Goal: Task Accomplishment & Management: Manage account settings

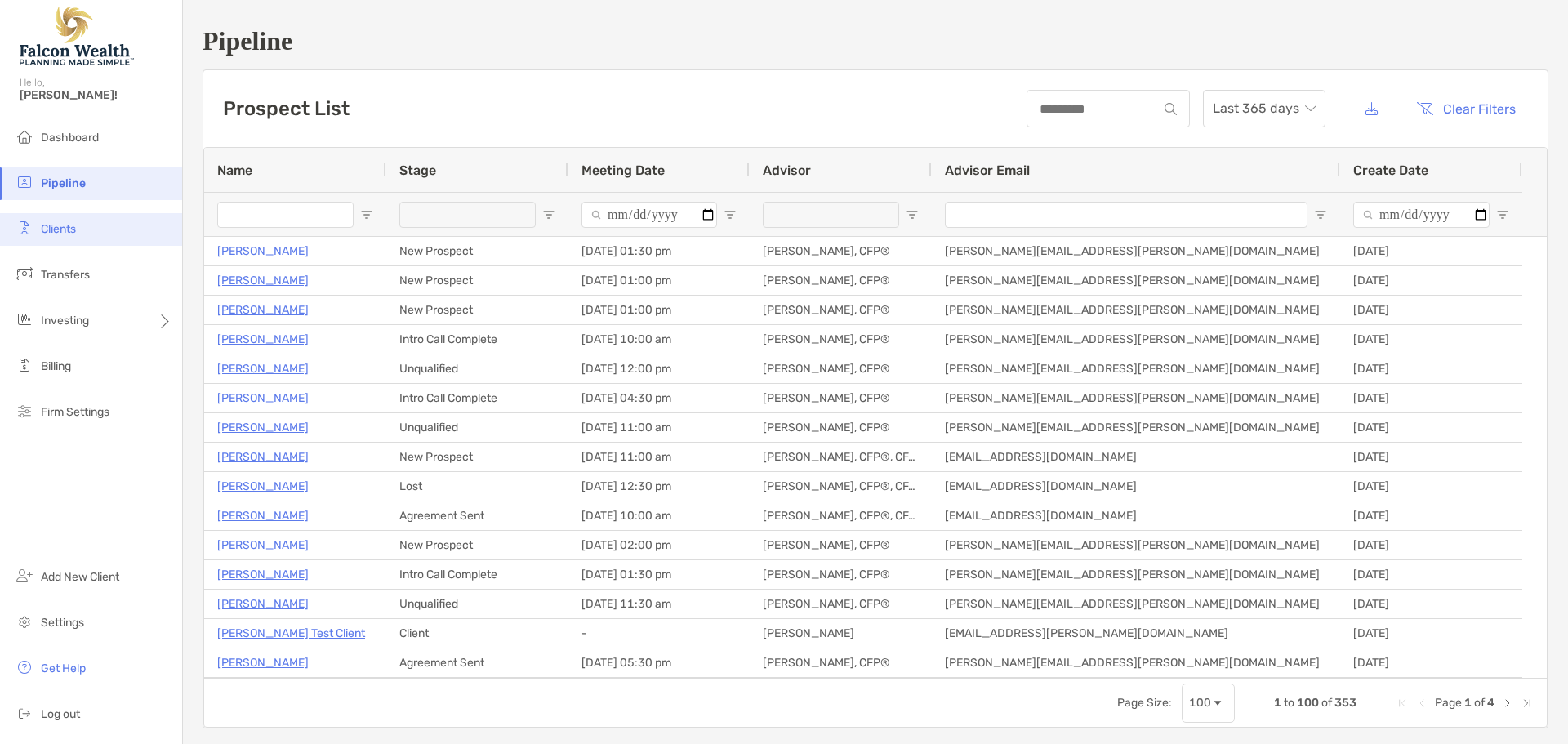
click at [68, 229] on span "Clients" at bounding box center [59, 228] width 35 height 14
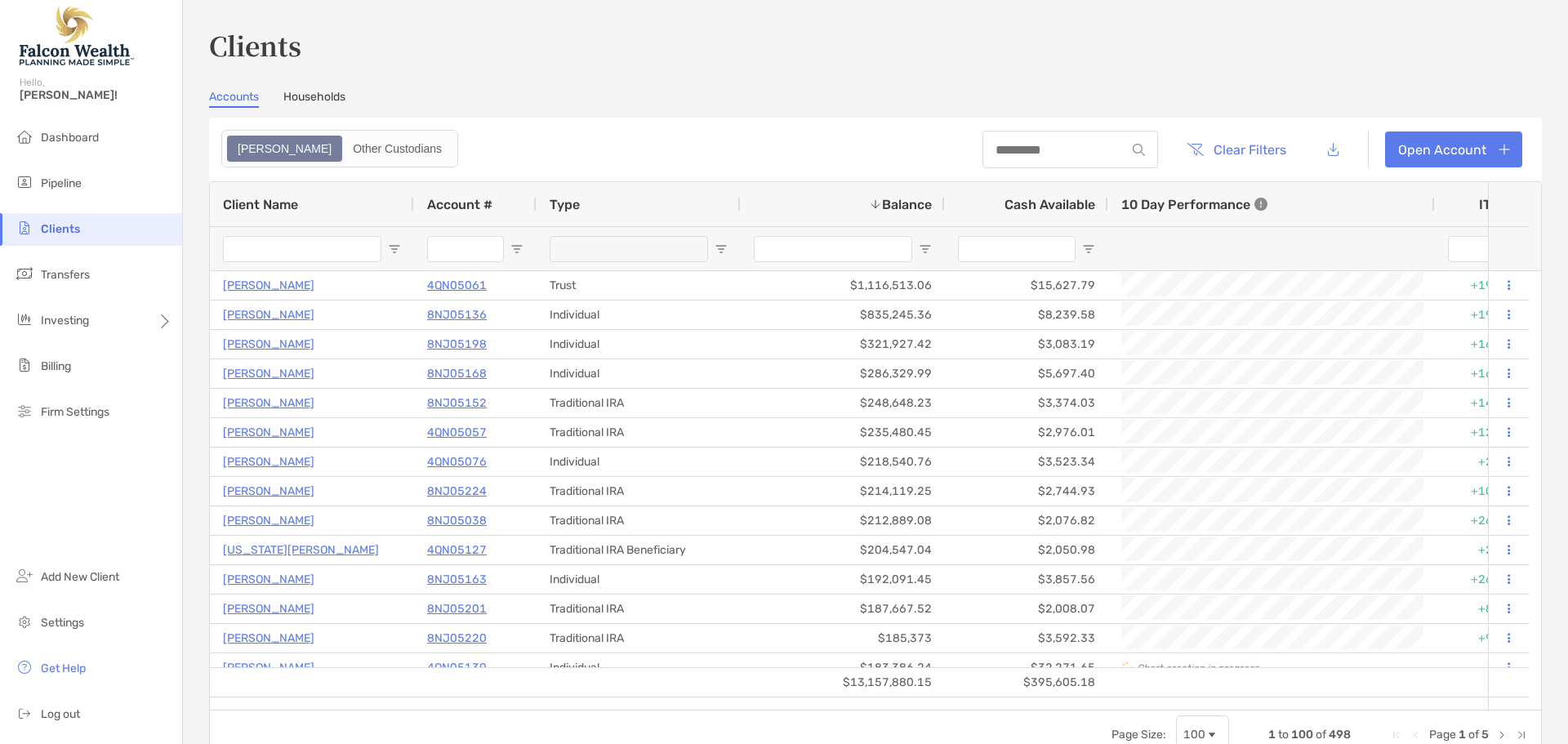
click at [1011, 160] on div at bounding box center [1070, 149] width 176 height 38
click at [1014, 150] on input at bounding box center [1053, 149] width 143 height 14
click at [1040, 143] on input at bounding box center [1053, 149] width 143 height 14
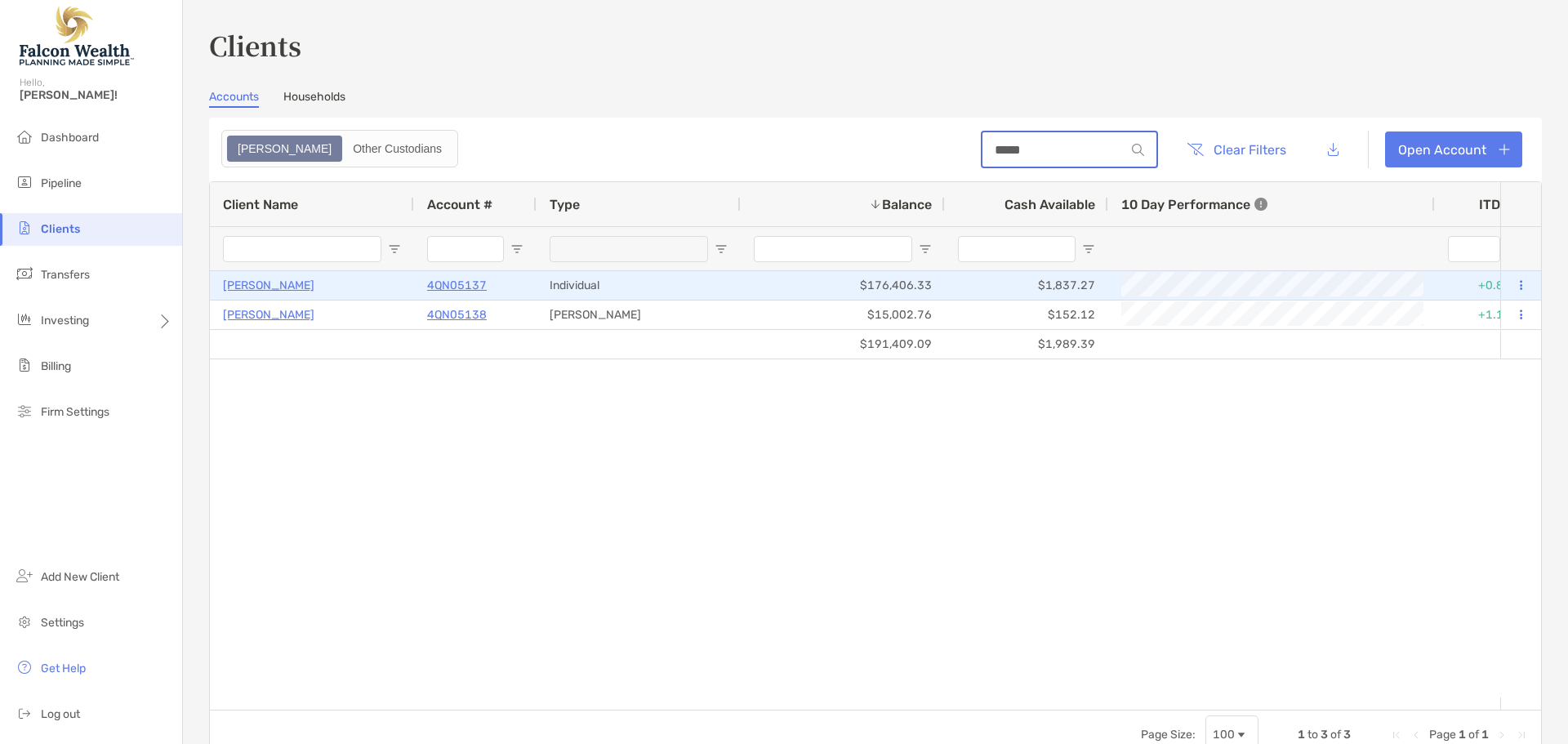
type input "*****"
click at [1513, 290] on button at bounding box center [1520, 286] width 15 height 16
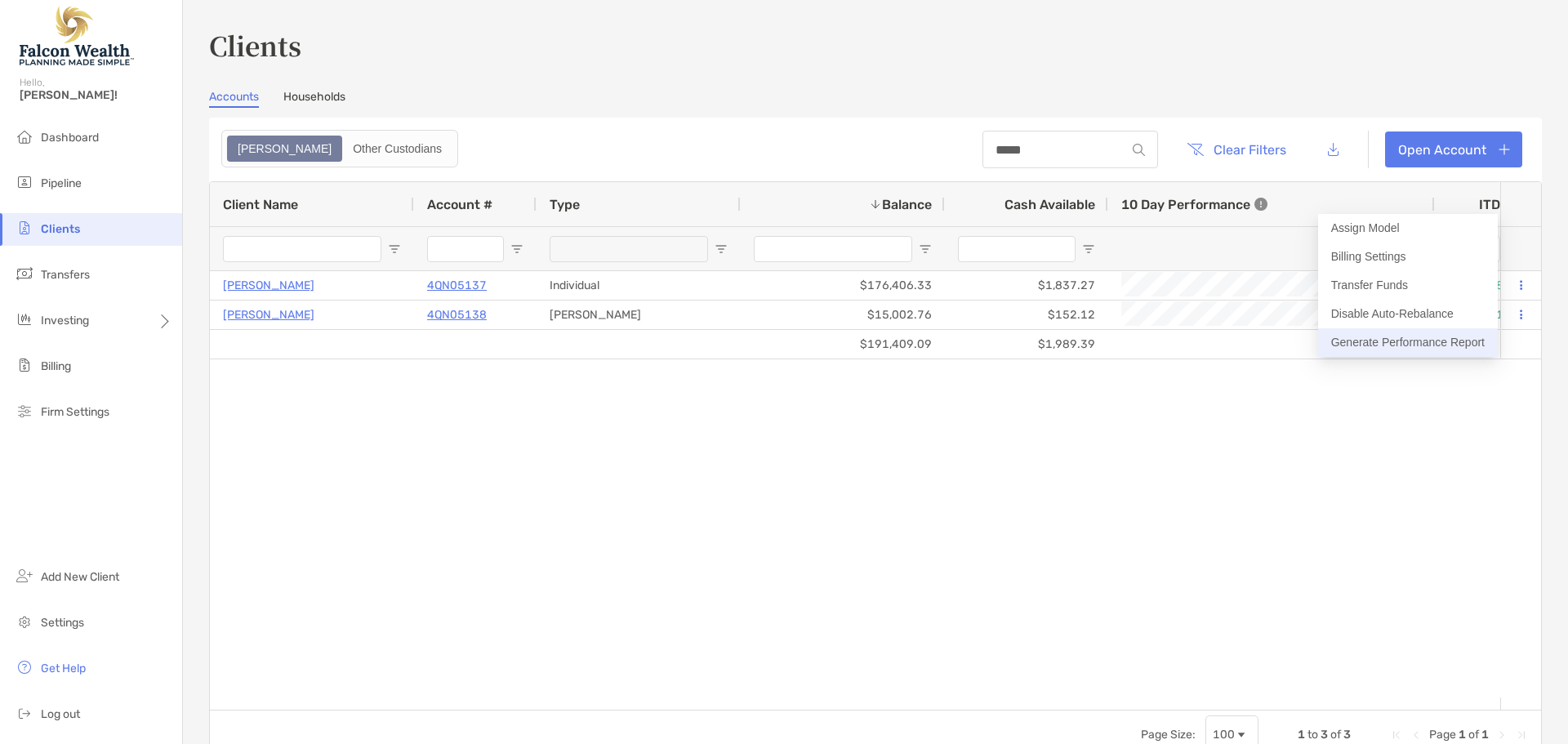
click at [1441, 332] on button "Generate Performance Report" at bounding box center [1408, 342] width 180 height 28
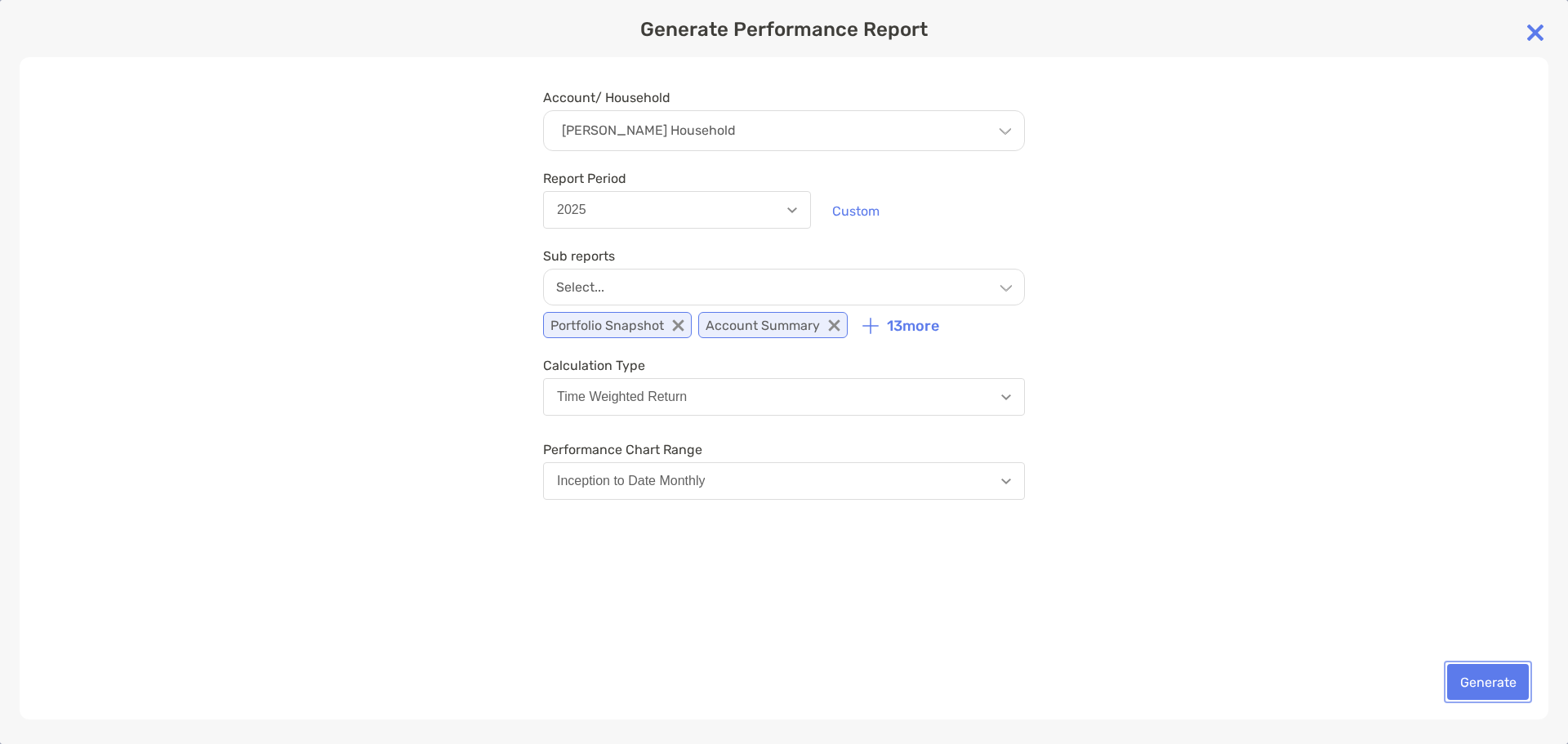
click at [1490, 684] on button "Generate" at bounding box center [1487, 682] width 82 height 36
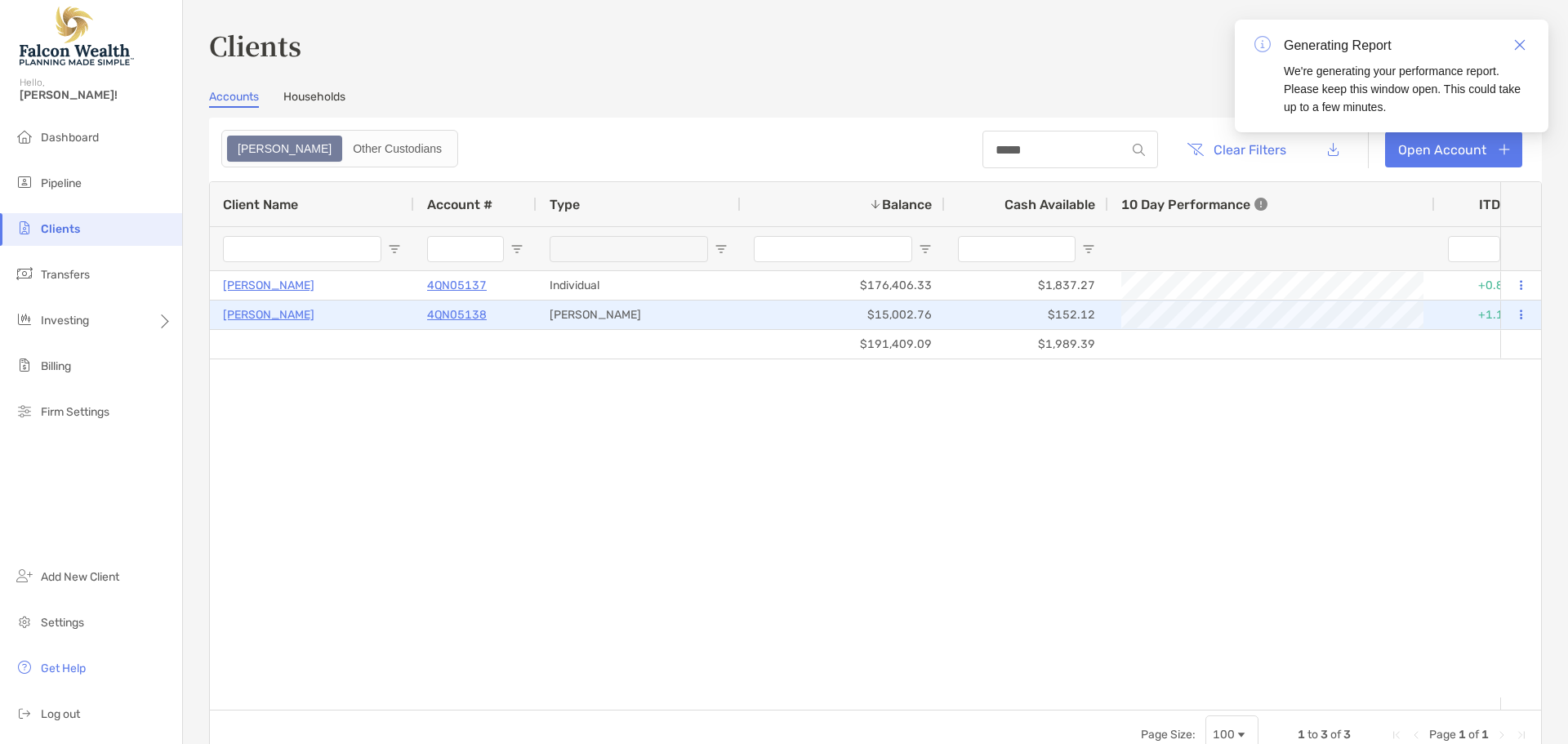
click at [463, 313] on p "4QN05138" at bounding box center [456, 315] width 60 height 20
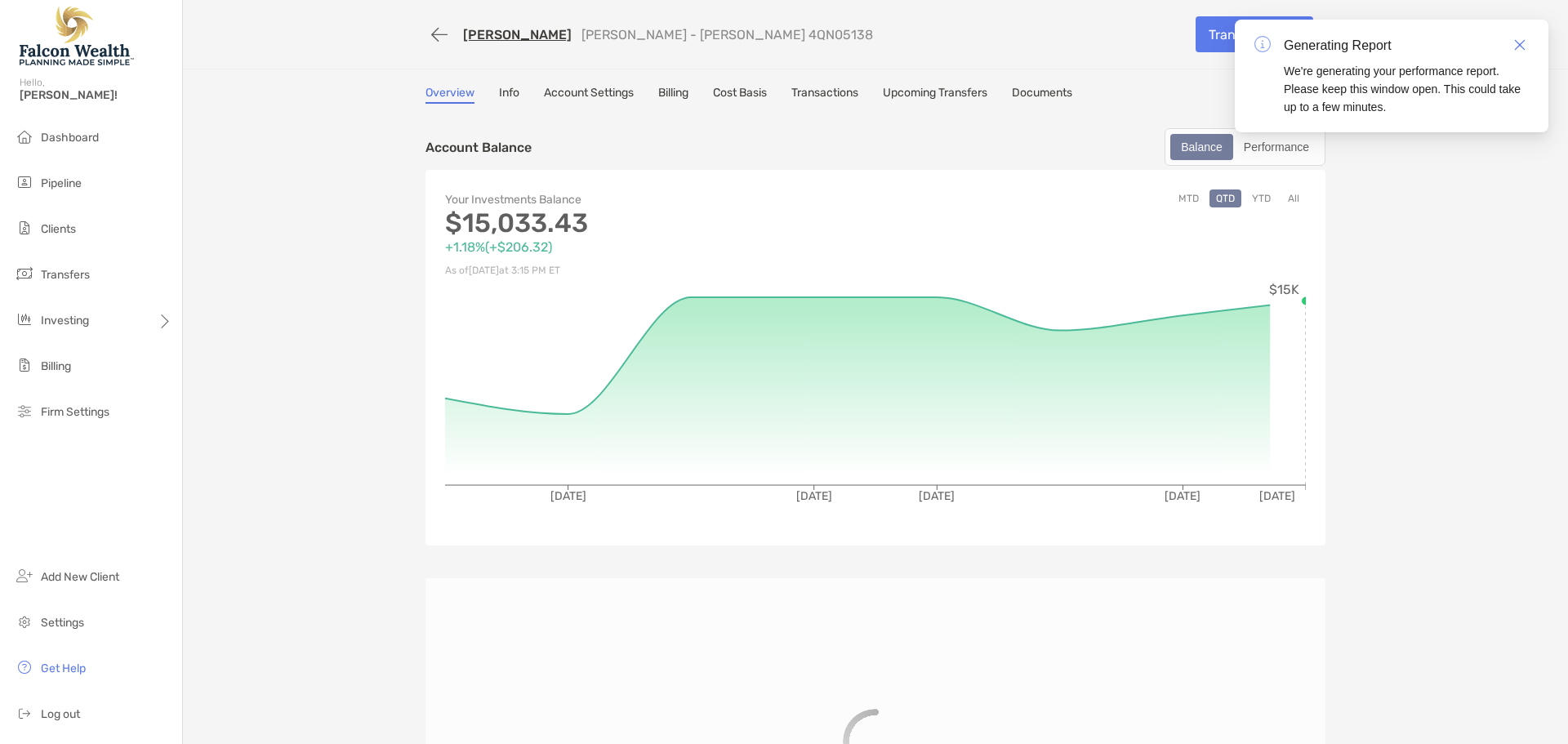
click at [673, 92] on link "Billing" at bounding box center [672, 95] width 30 height 18
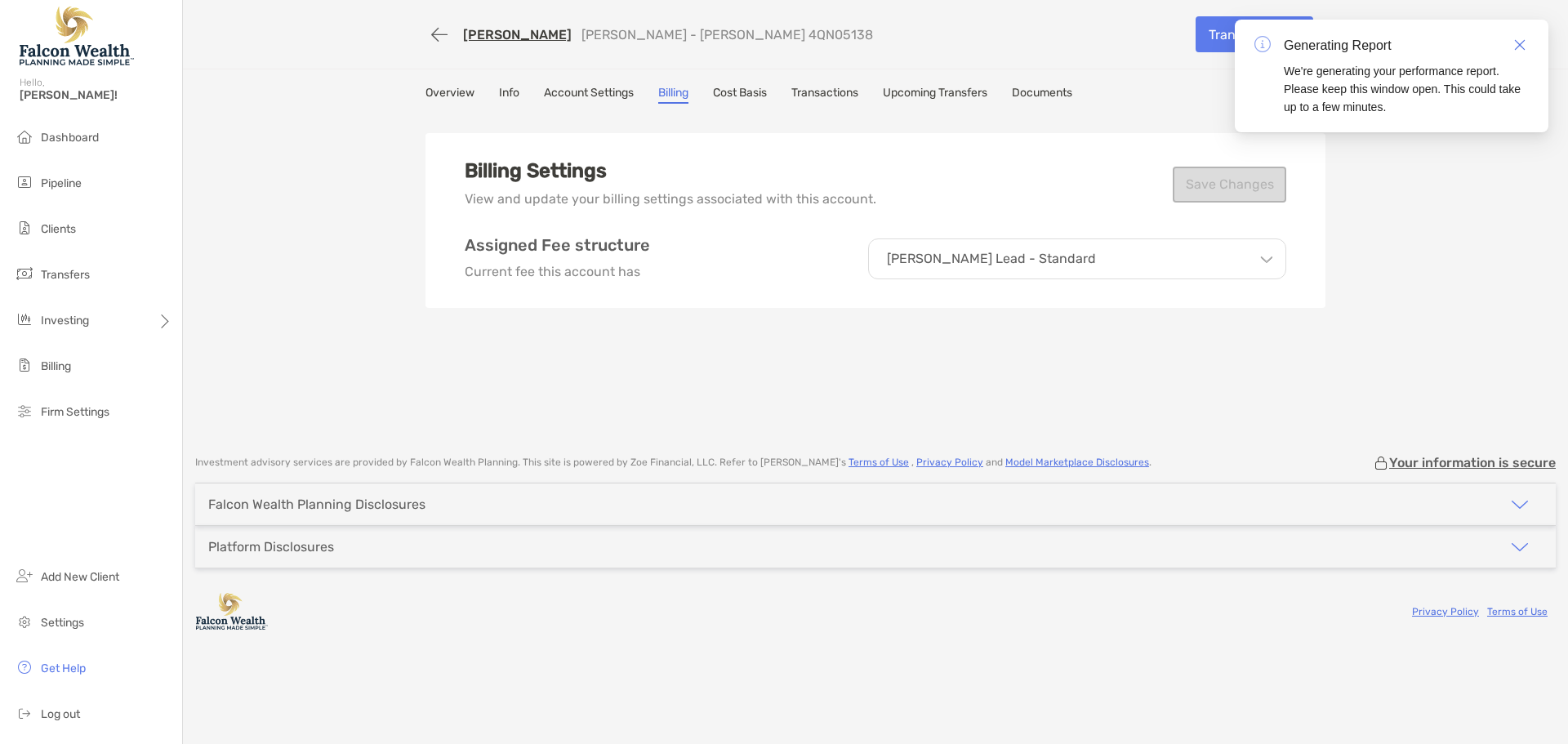
click at [858, 285] on div "Billing Settings View and update your billing settings associated with this acc…" at bounding box center [875, 220] width 899 height 175
click at [569, 94] on link "Account Settings" at bounding box center [589, 95] width 90 height 18
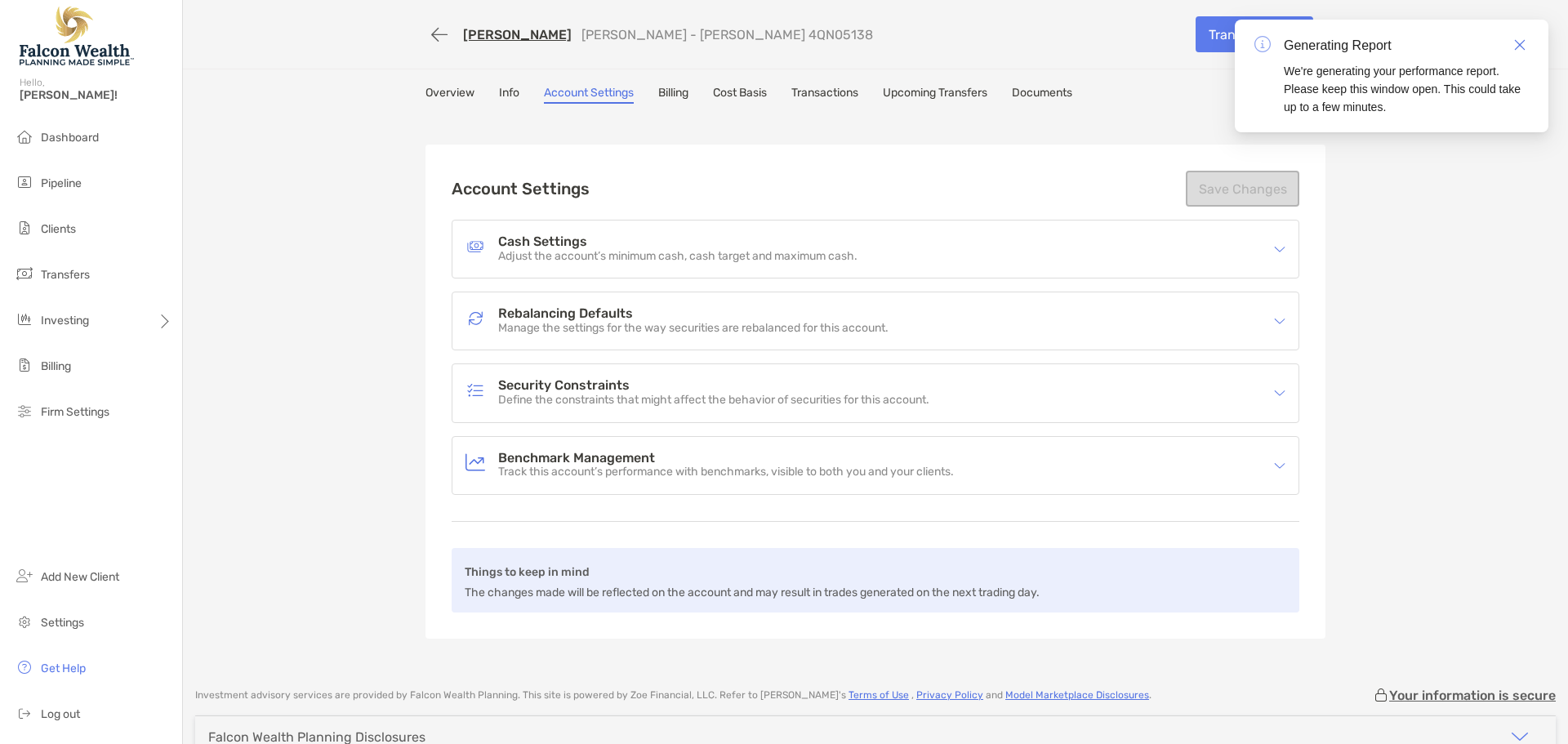
click at [674, 96] on link "Billing" at bounding box center [672, 95] width 30 height 18
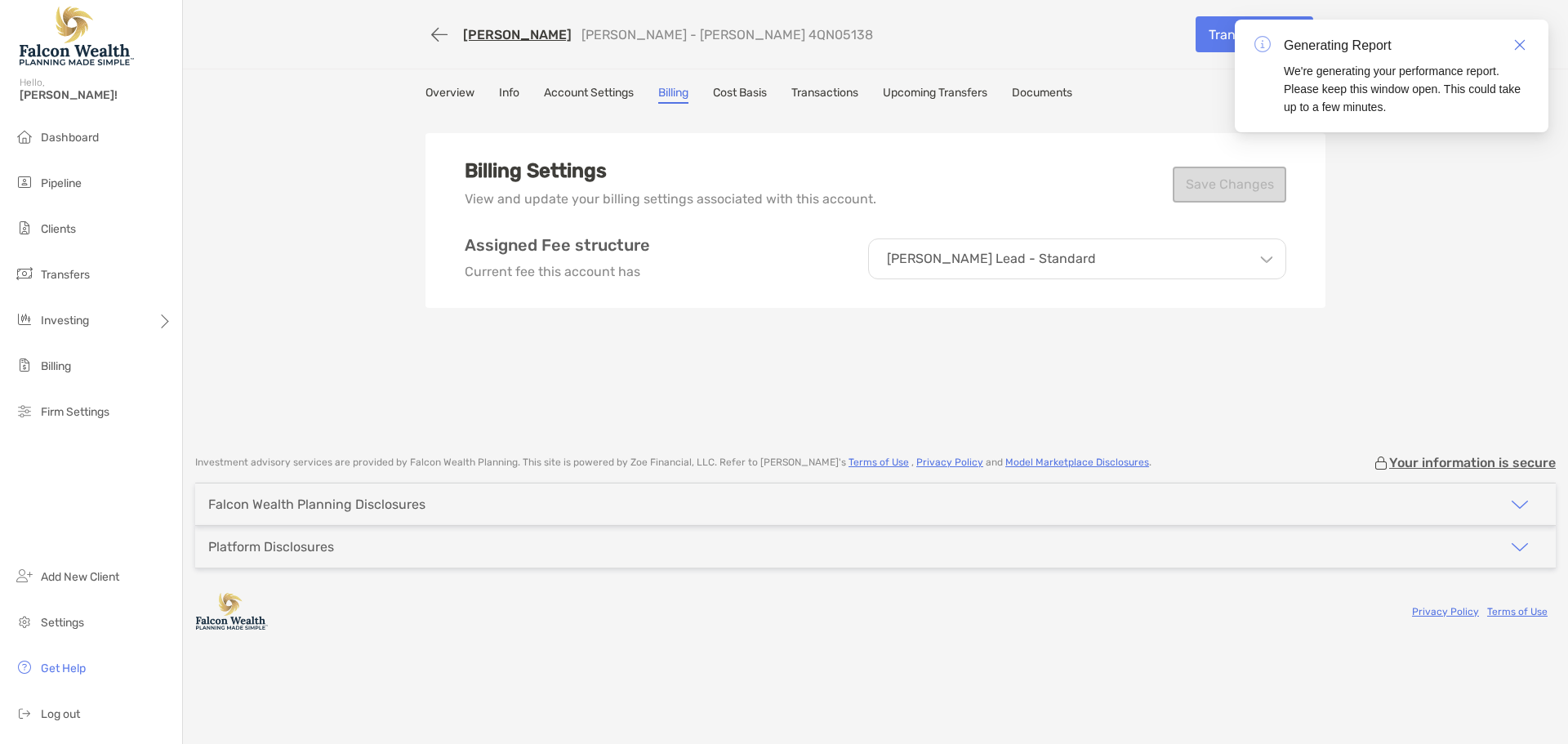
click at [752, 95] on link "Cost Basis" at bounding box center [739, 95] width 54 height 18
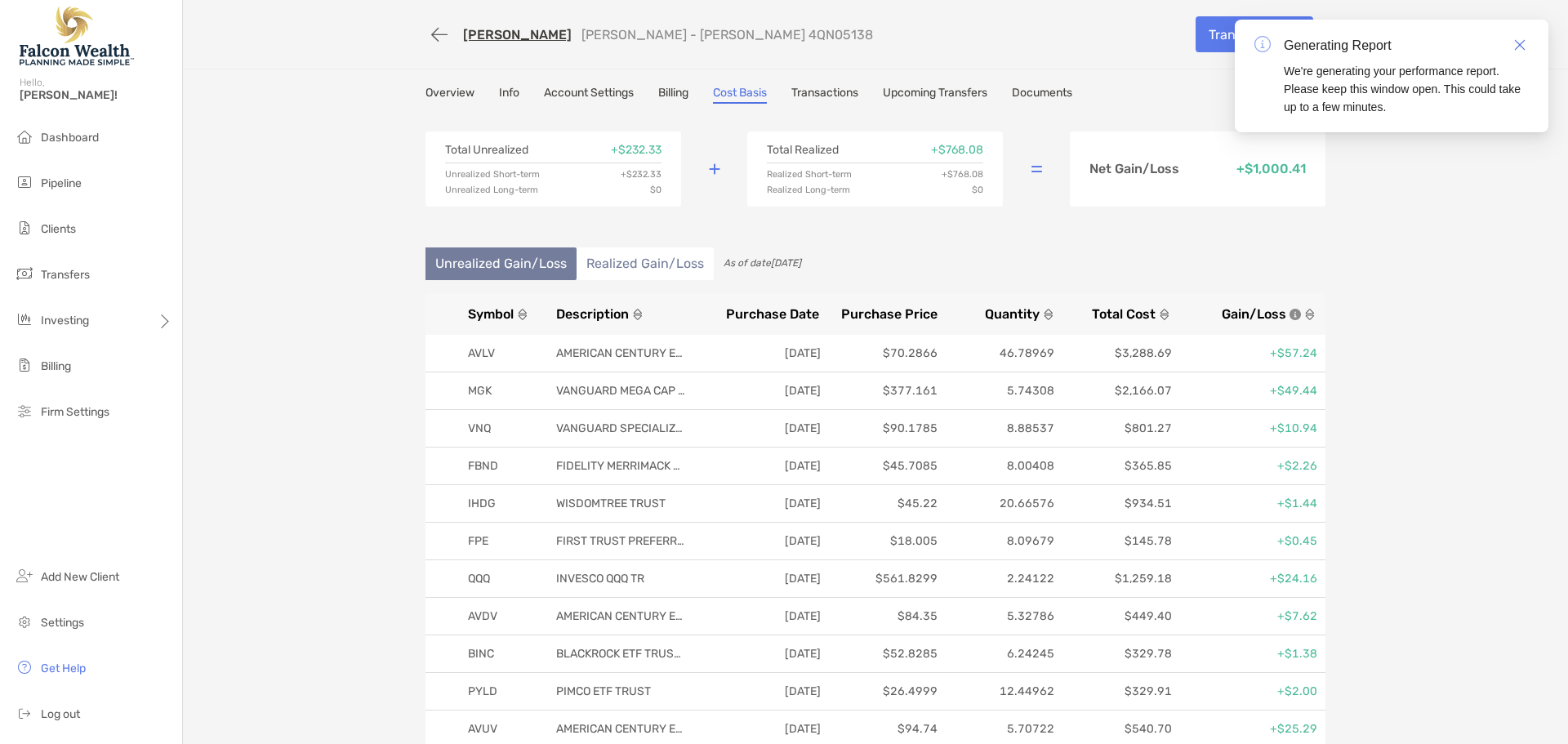
click at [846, 93] on link "Transactions" at bounding box center [824, 95] width 67 height 18
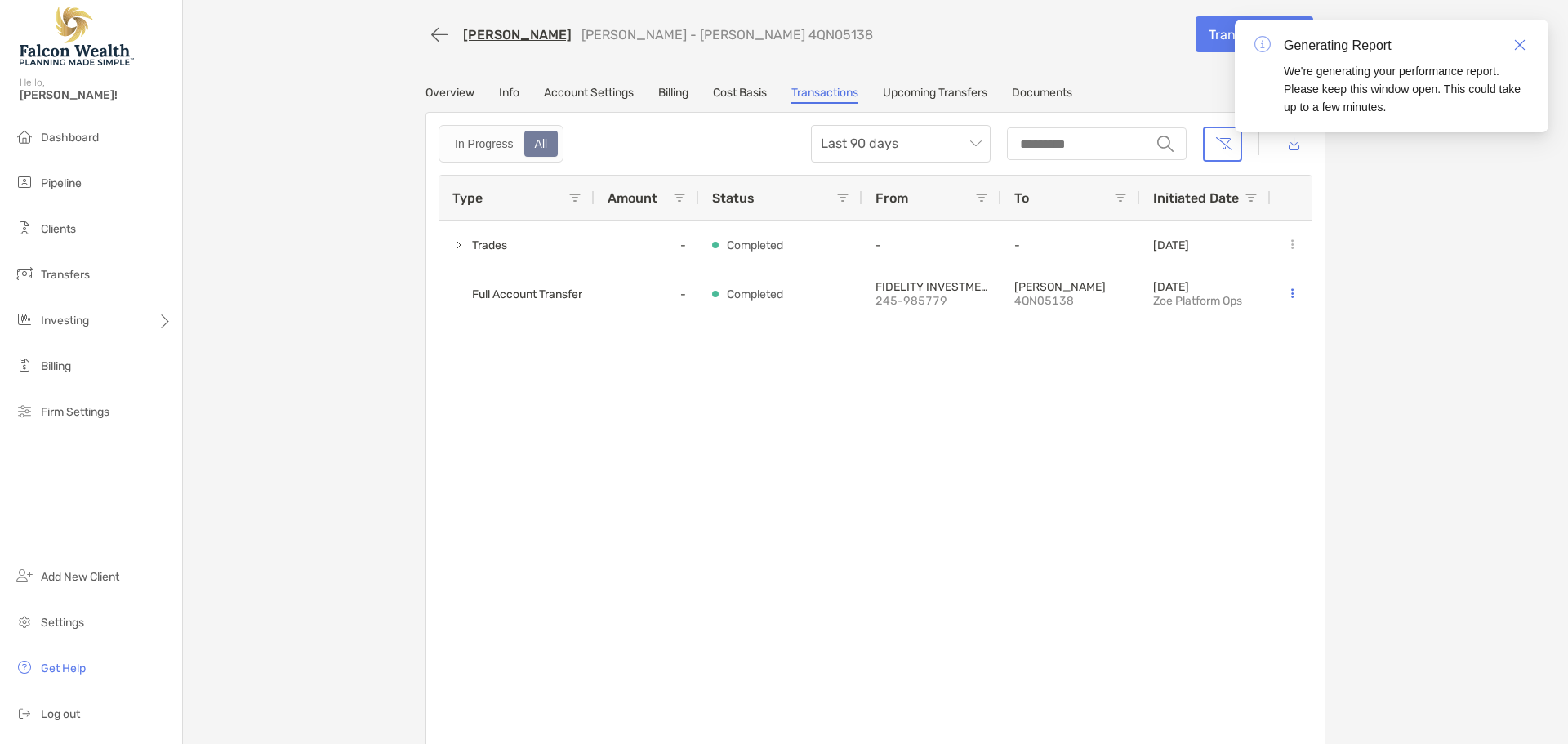
click at [998, 372] on div "Trades - Completed - - 08/21/2025 Full Account Transfer - Completed FIDELITY IN…" at bounding box center [876, 487] width 872 height 534
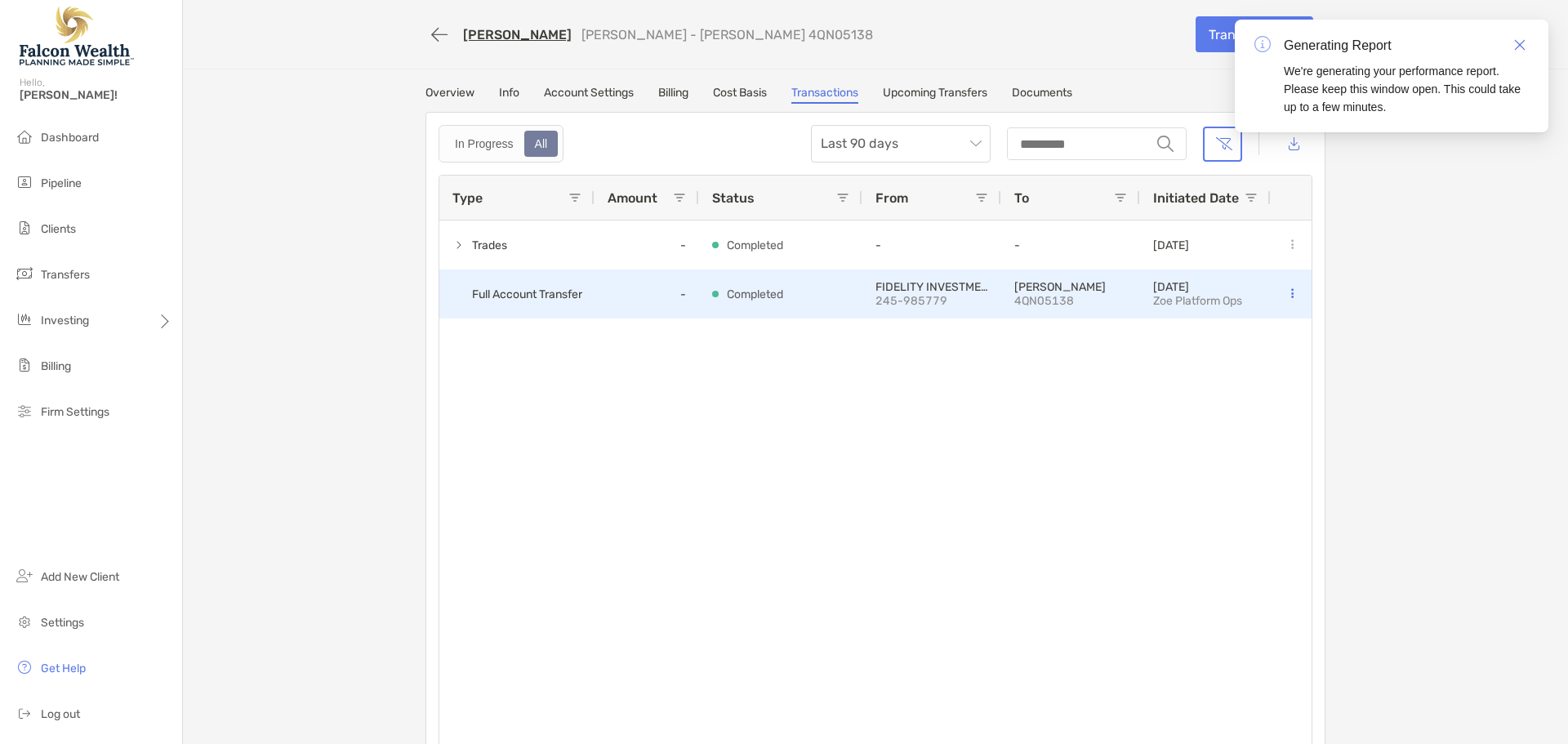
click at [545, 281] on span "Full Account Transfer" at bounding box center [527, 294] width 110 height 27
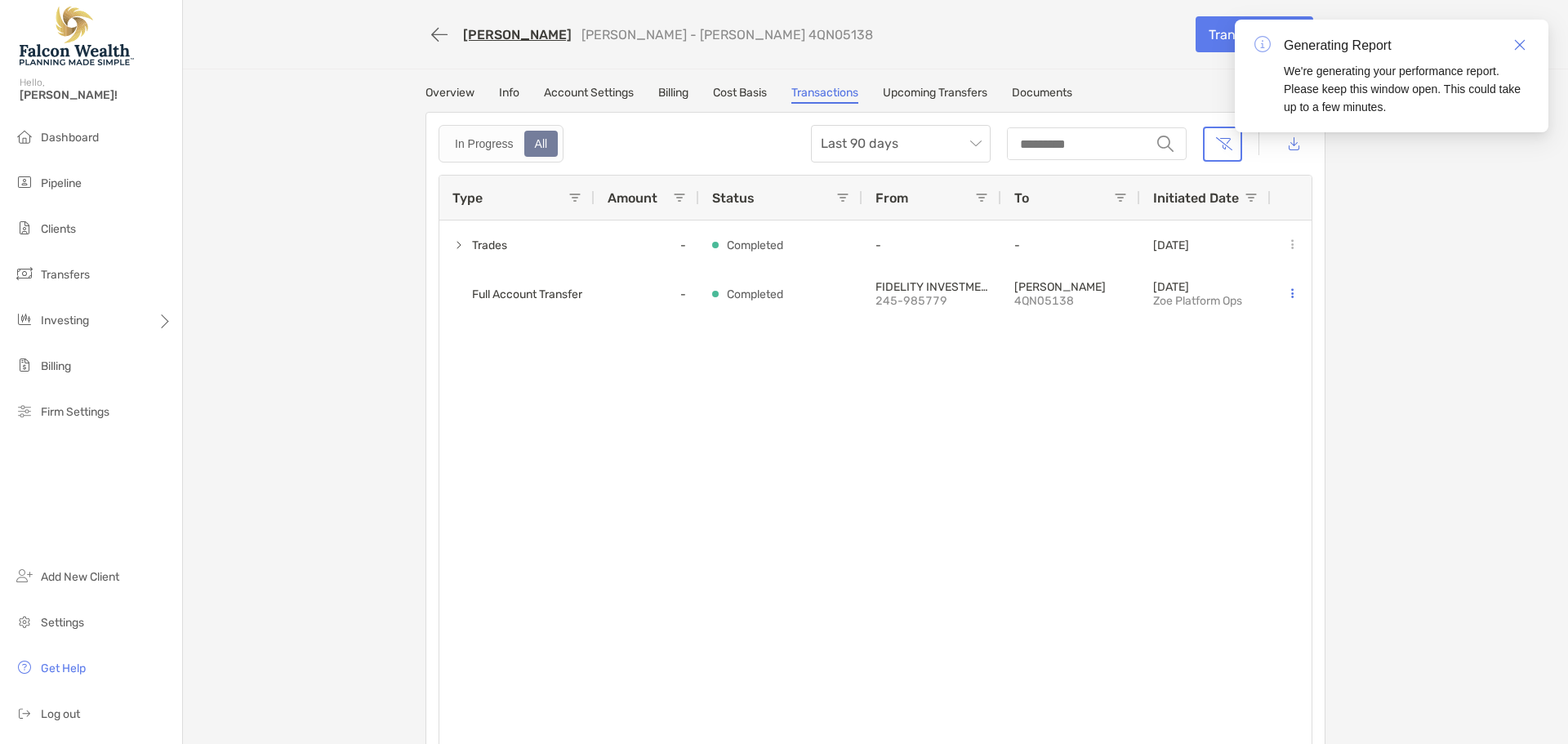
click at [840, 351] on div "Trades - Completed - - 08/21/2025 Full Account Transfer - Completed FIDELITY IN…" at bounding box center [876, 487] width 872 height 534
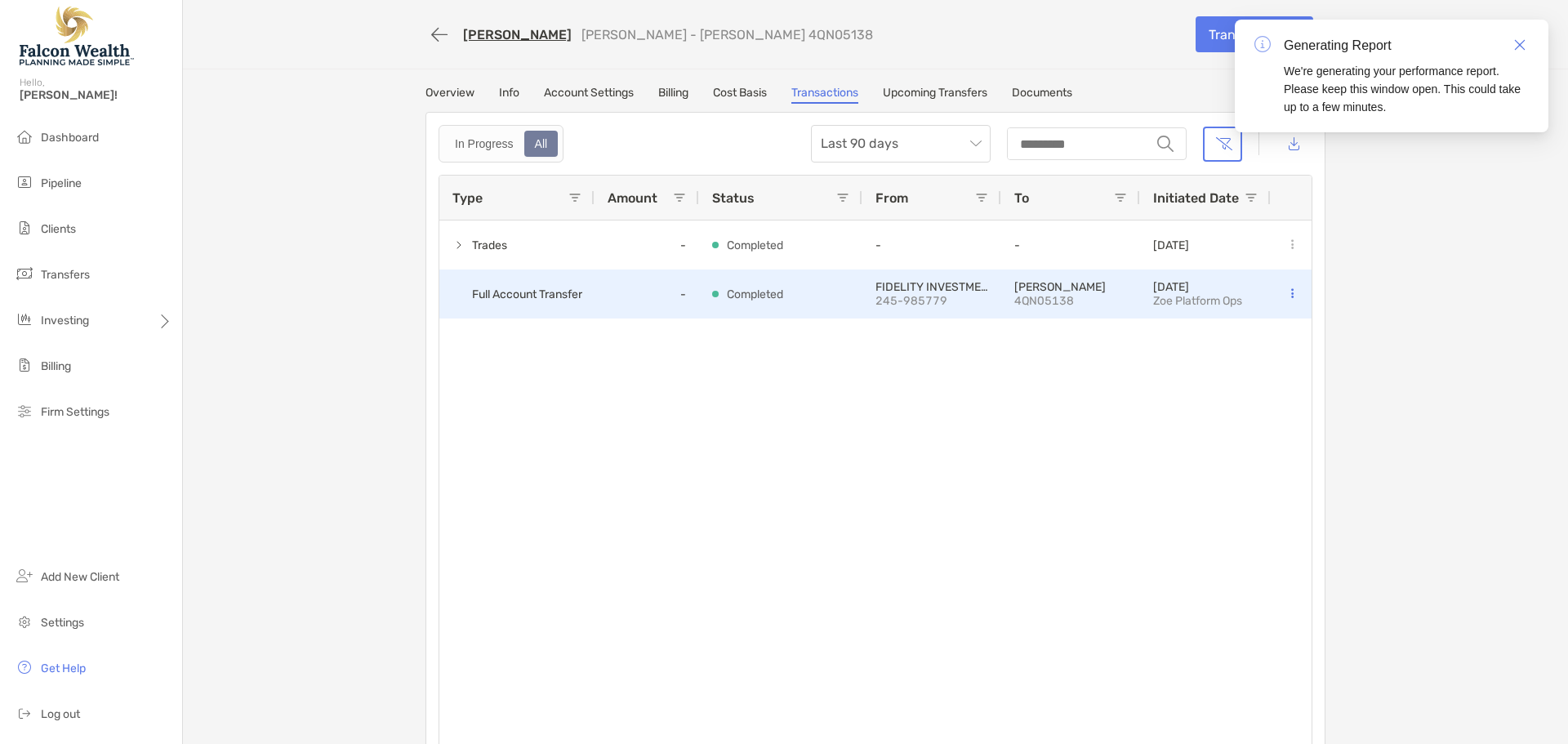
click at [905, 297] on p "245-985779" at bounding box center [931, 301] width 113 height 14
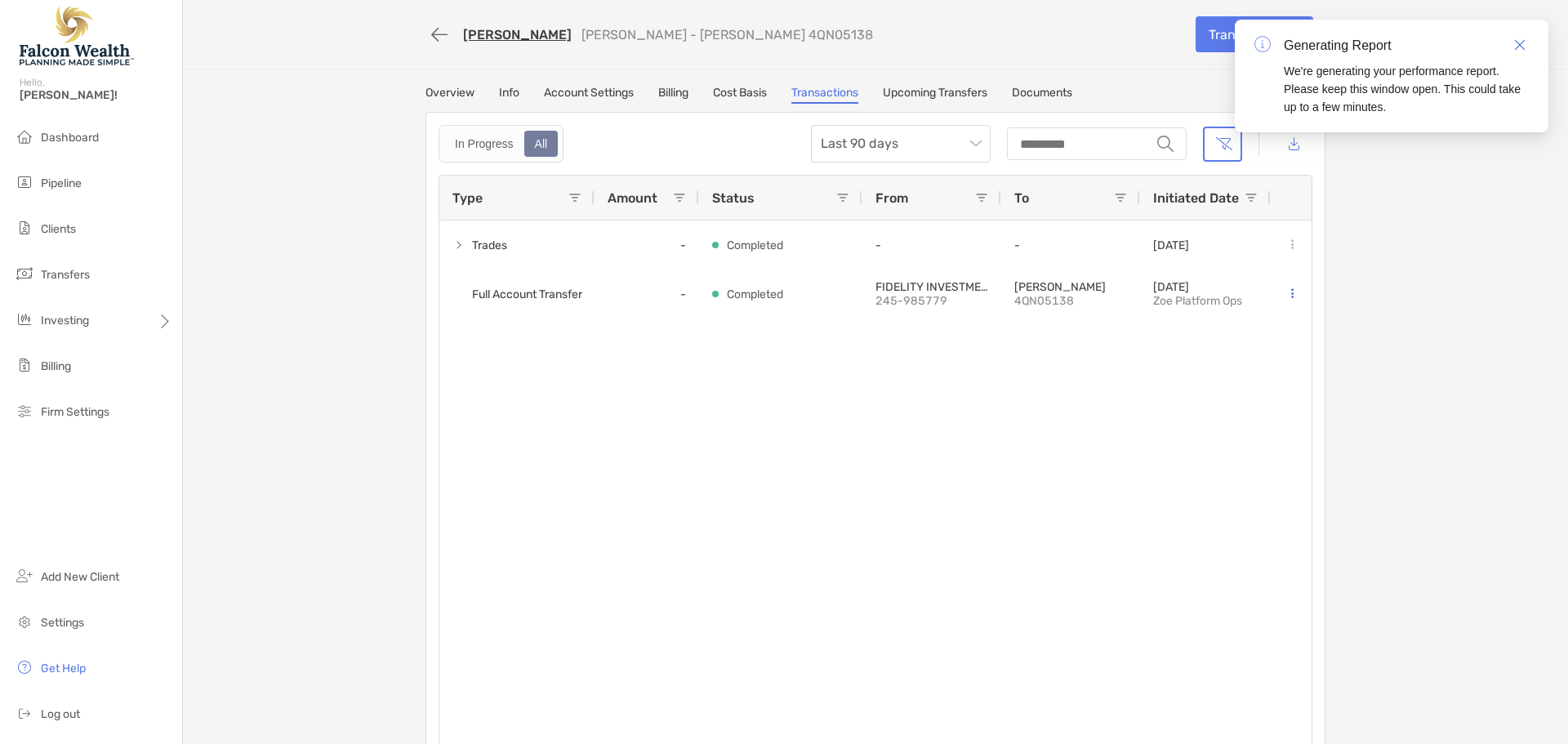
click at [988, 391] on div "Trades - Completed - - 08/21/2025 Full Account Transfer - Completed FIDELITY IN…" at bounding box center [876, 487] width 872 height 534
drag, startPoint x: 453, startPoint y: 98, endPoint x: 476, endPoint y: 122, distance: 33.2
click at [453, 98] on link "Overview" at bounding box center [449, 95] width 49 height 18
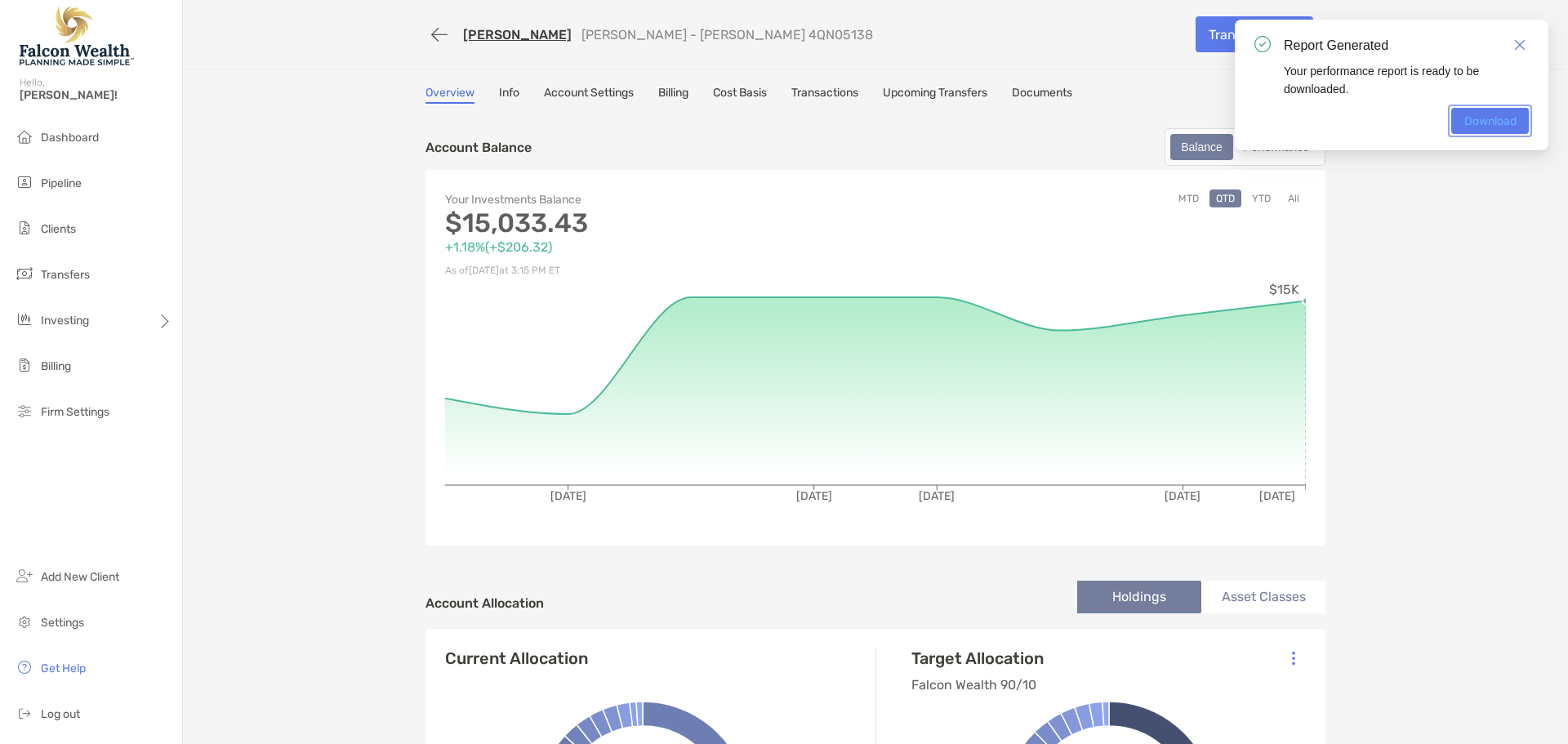
click at [1489, 121] on link "Download" at bounding box center [1489, 121] width 78 height 27
click at [425, 36] on button "button" at bounding box center [439, 34] width 27 height 30
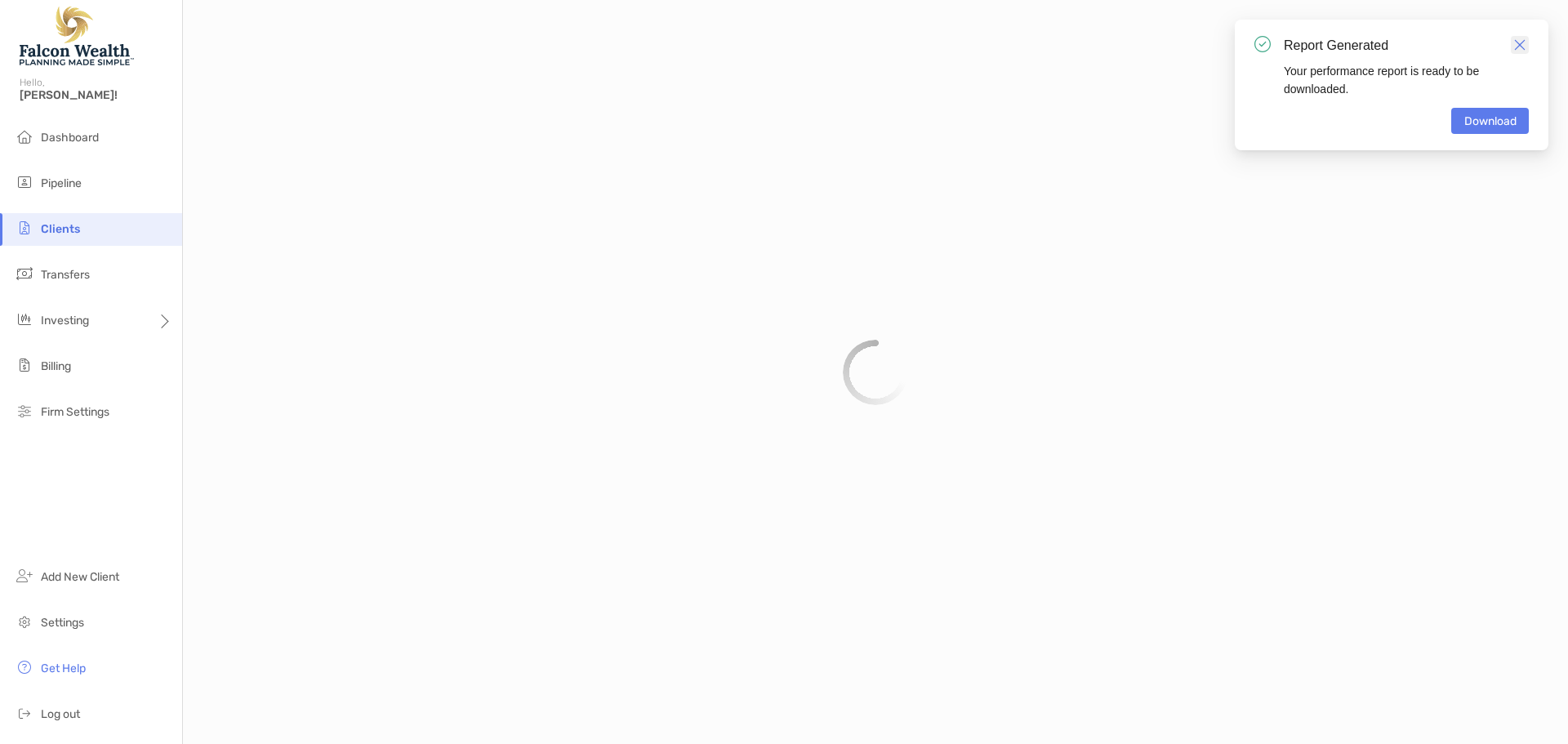
click at [1514, 39] on img "Close" at bounding box center [1519, 45] width 11 height 11
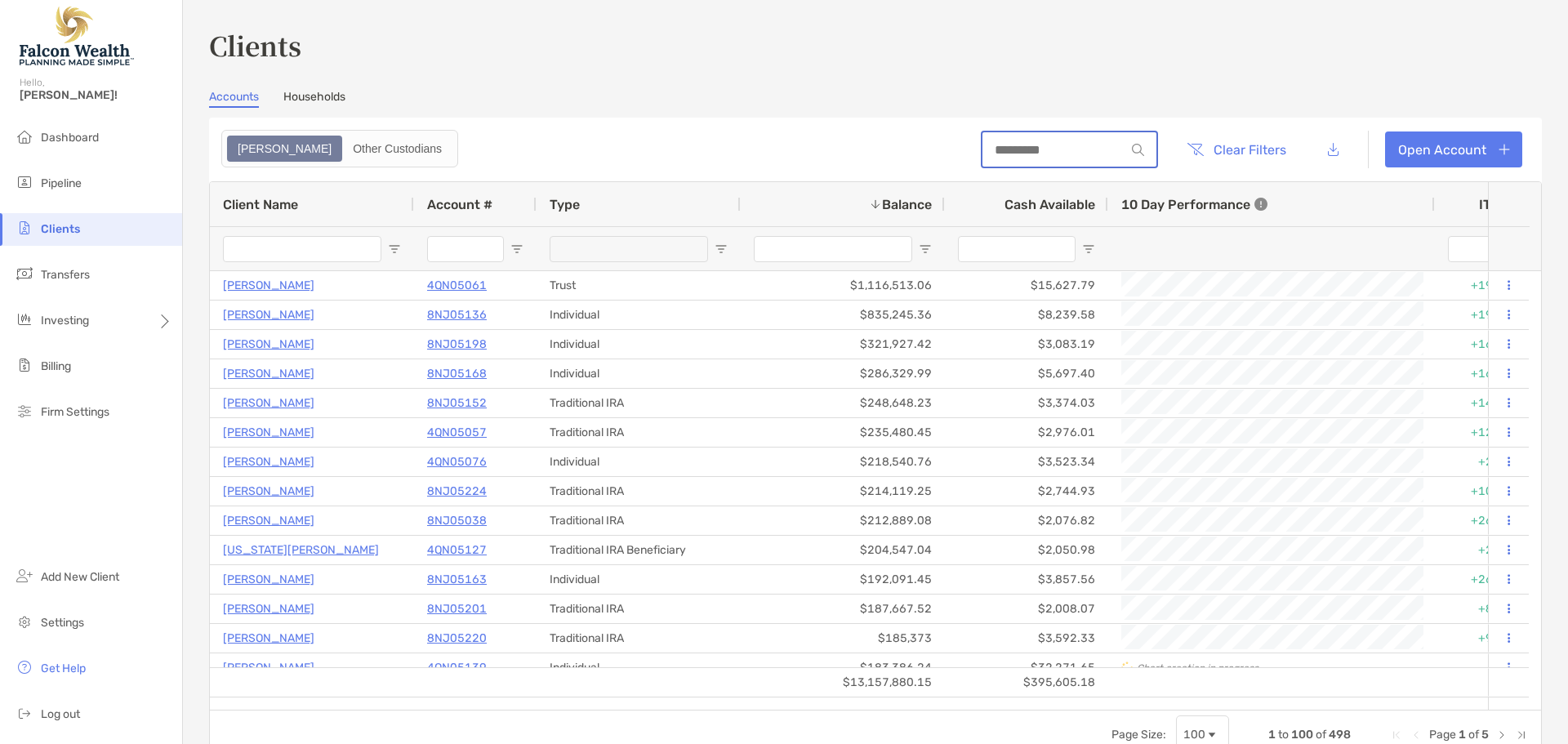
click at [1024, 146] on input at bounding box center [1053, 149] width 143 height 14
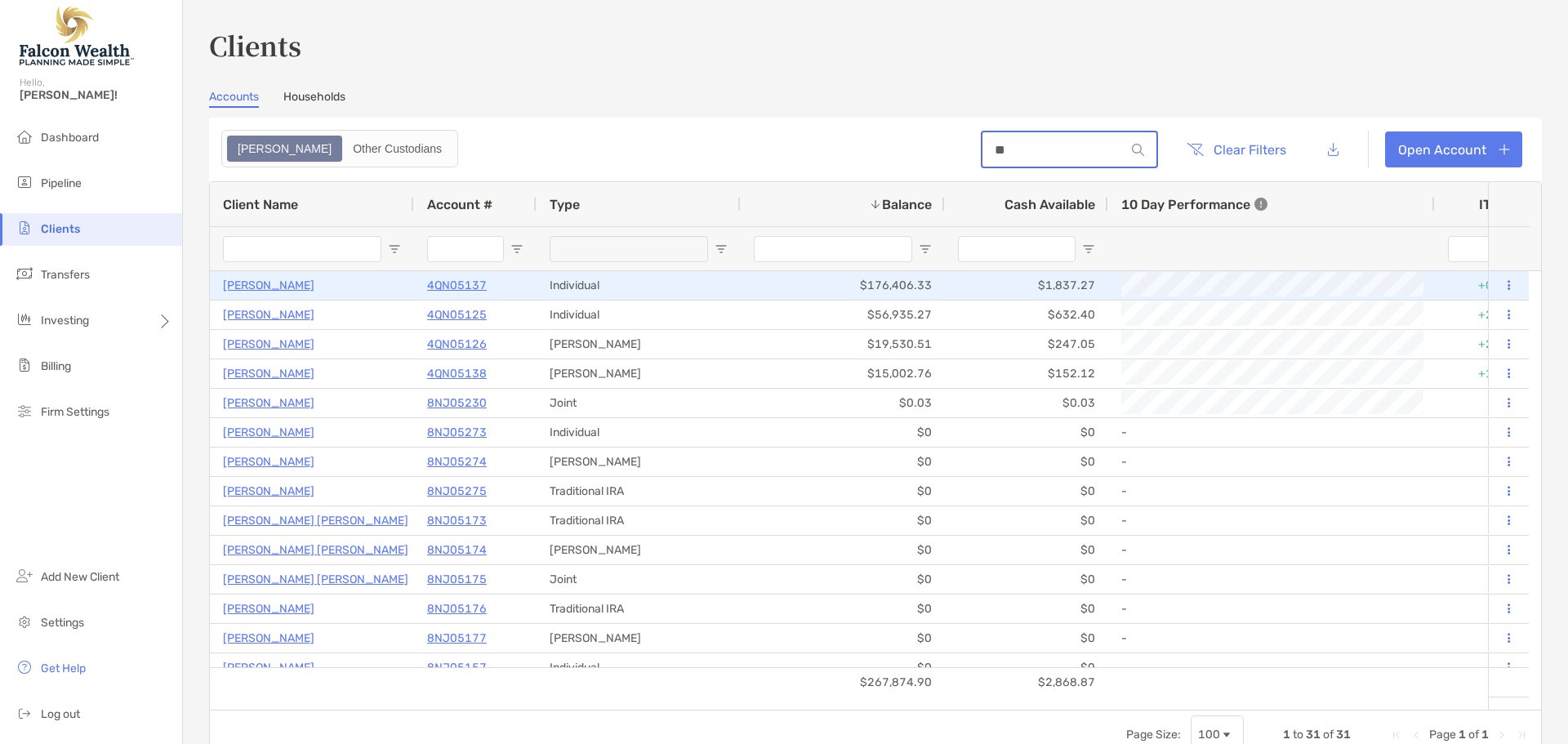
type input "**"
click at [269, 288] on p "[PERSON_NAME]" at bounding box center [268, 285] width 92 height 20
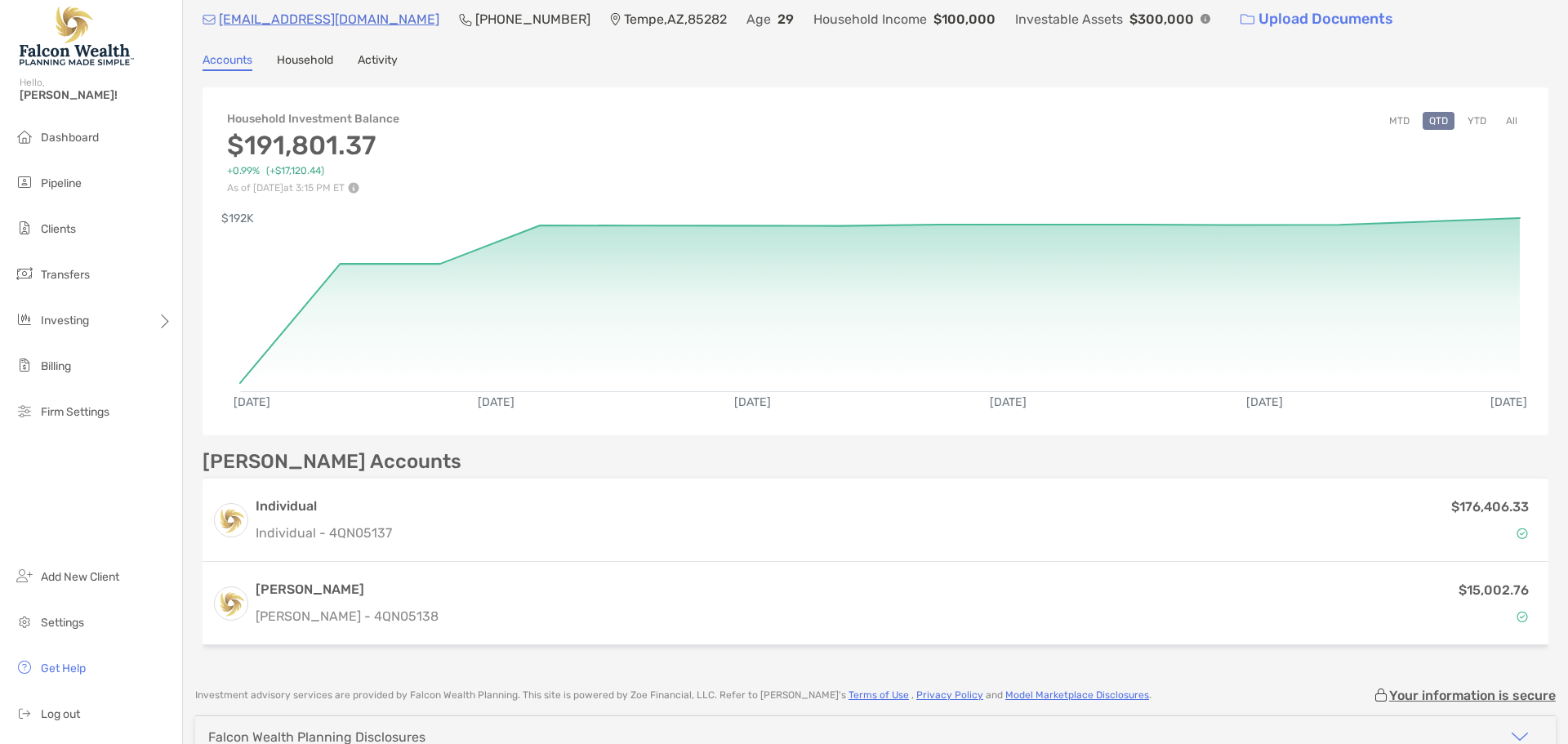
scroll to position [196, 0]
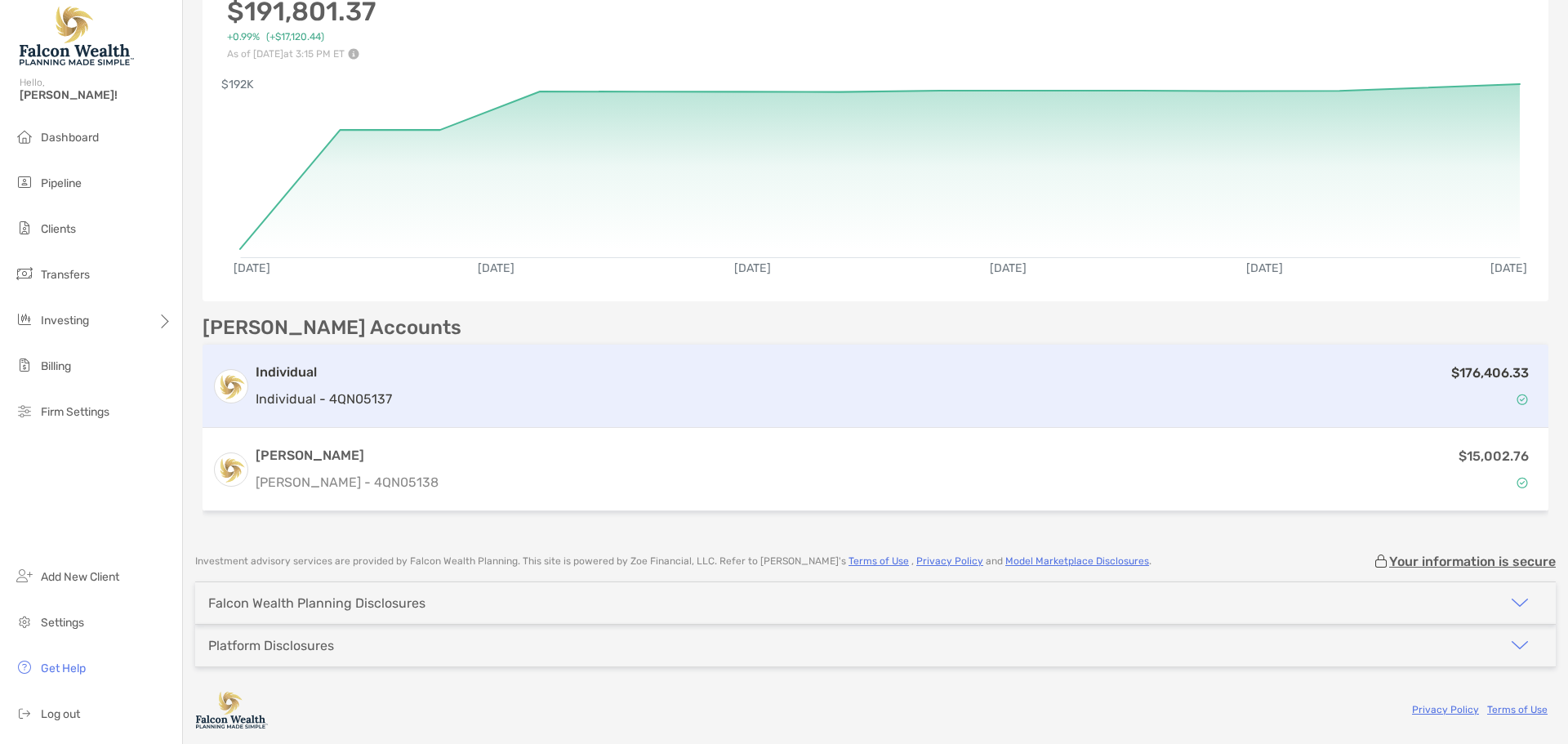
click at [358, 399] on p "Individual - 4QN05137" at bounding box center [323, 399] width 136 height 20
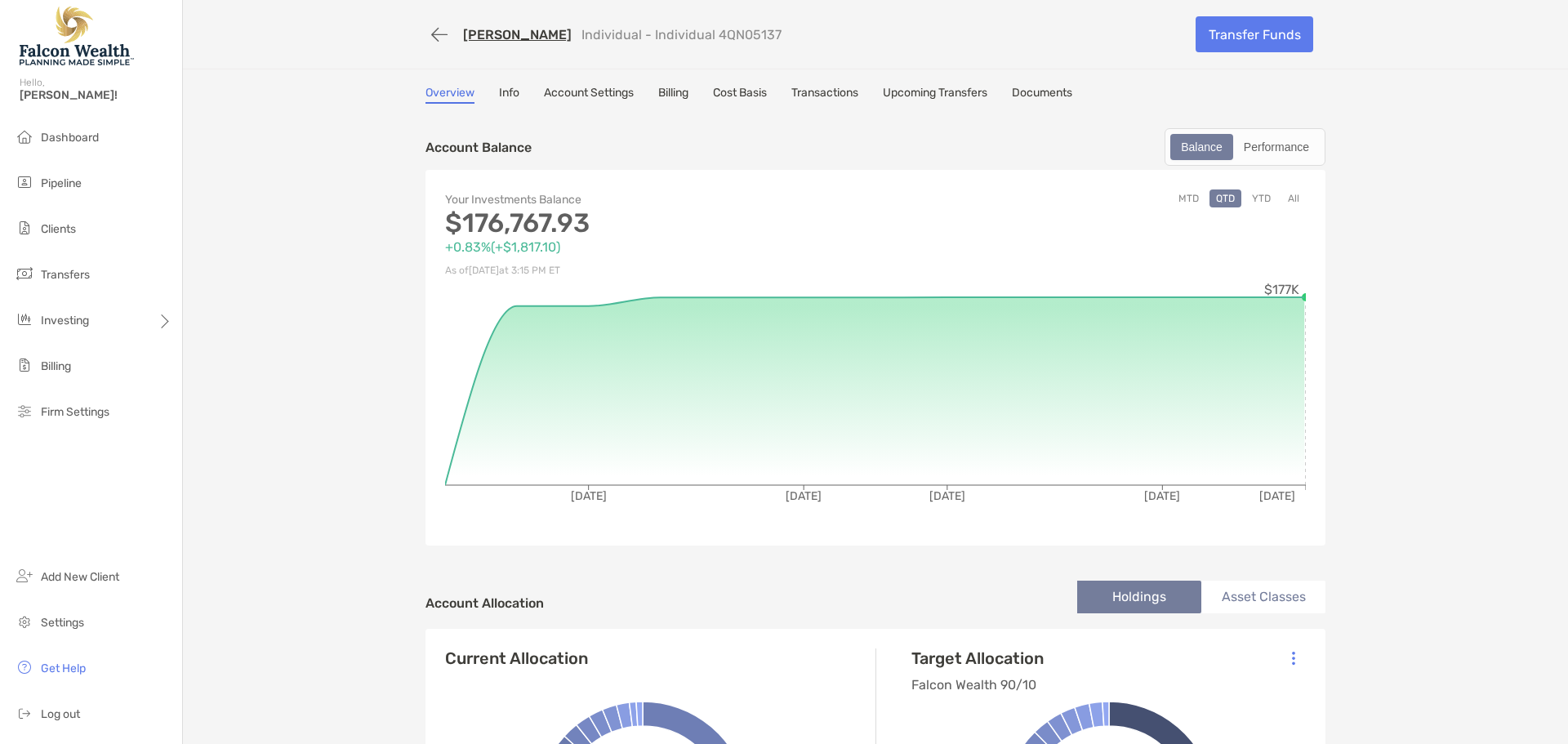
click at [855, 97] on link "Transactions" at bounding box center [824, 95] width 67 height 18
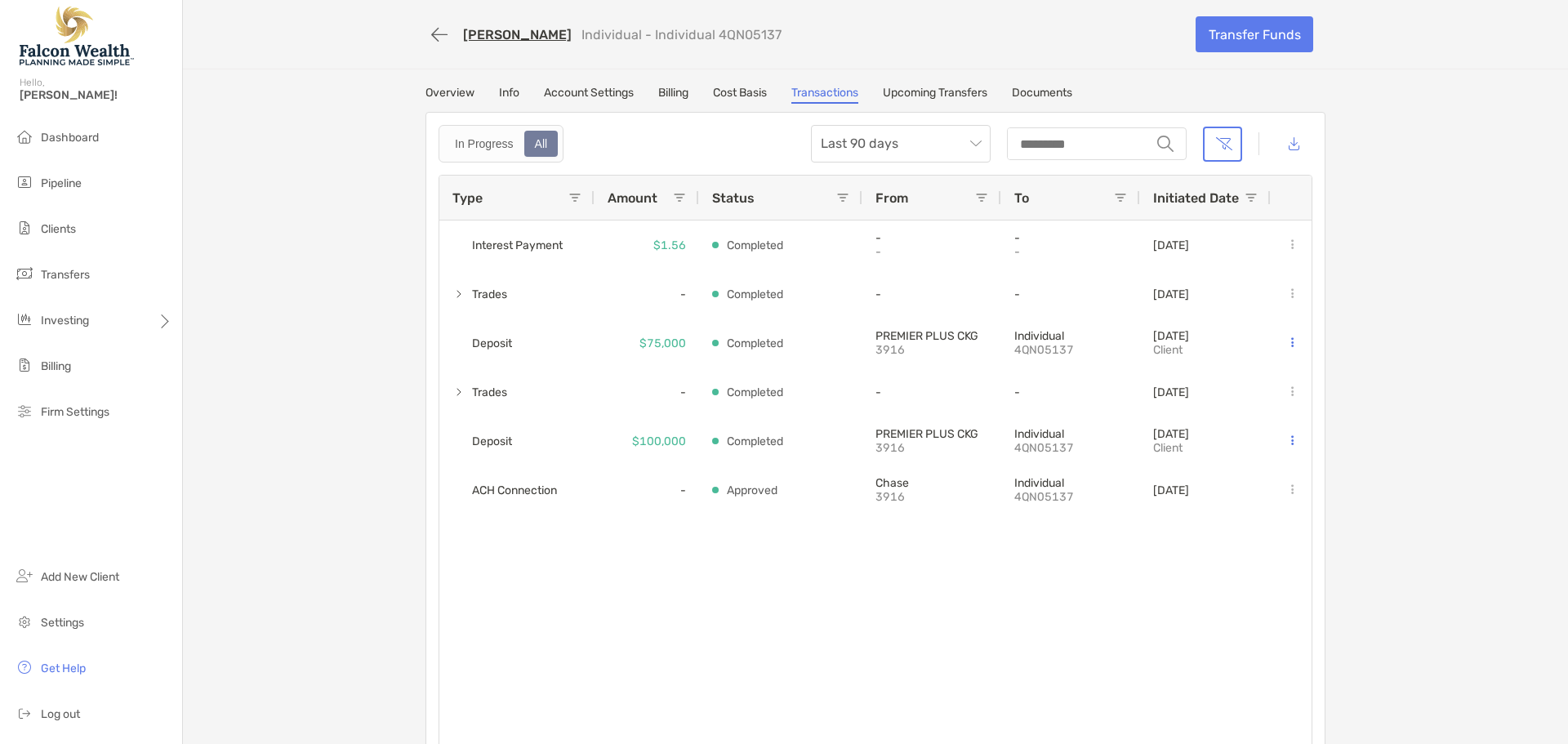
click at [493, 35] on link "[PERSON_NAME]" at bounding box center [517, 34] width 109 height 16
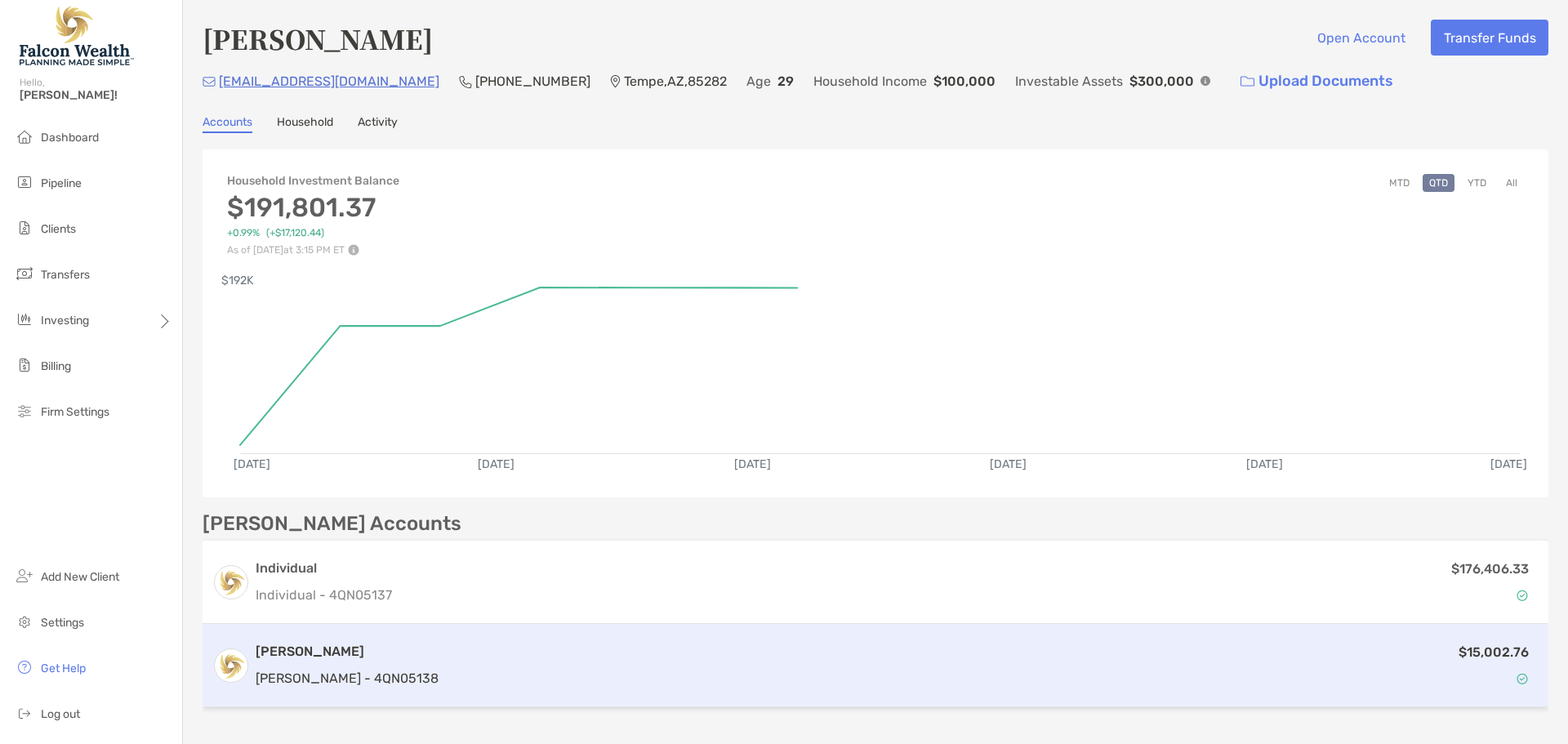
click at [1223, 651] on div "$15,002.76" at bounding box center [992, 666] width 1094 height 48
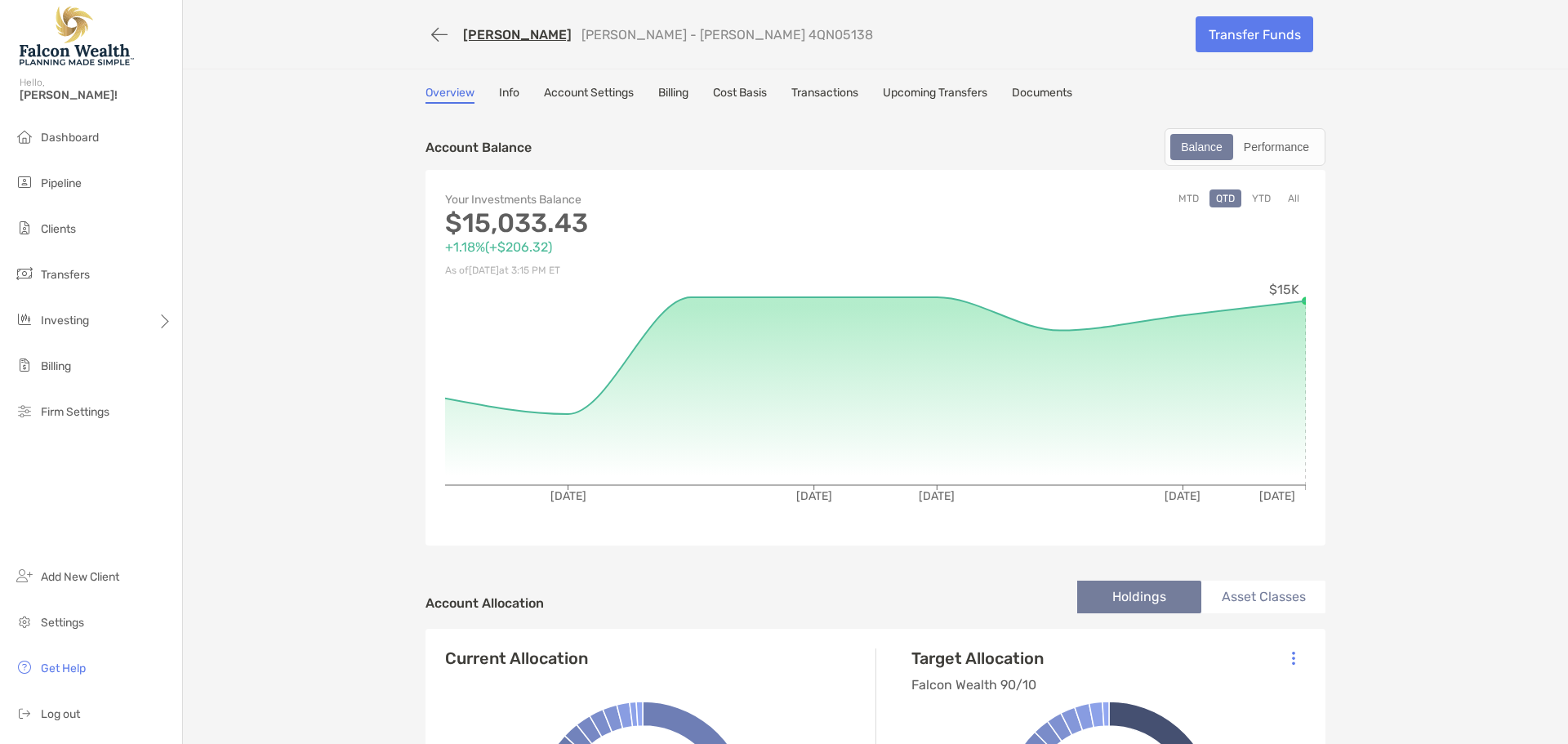
click at [834, 92] on link "Transactions" at bounding box center [824, 95] width 67 height 18
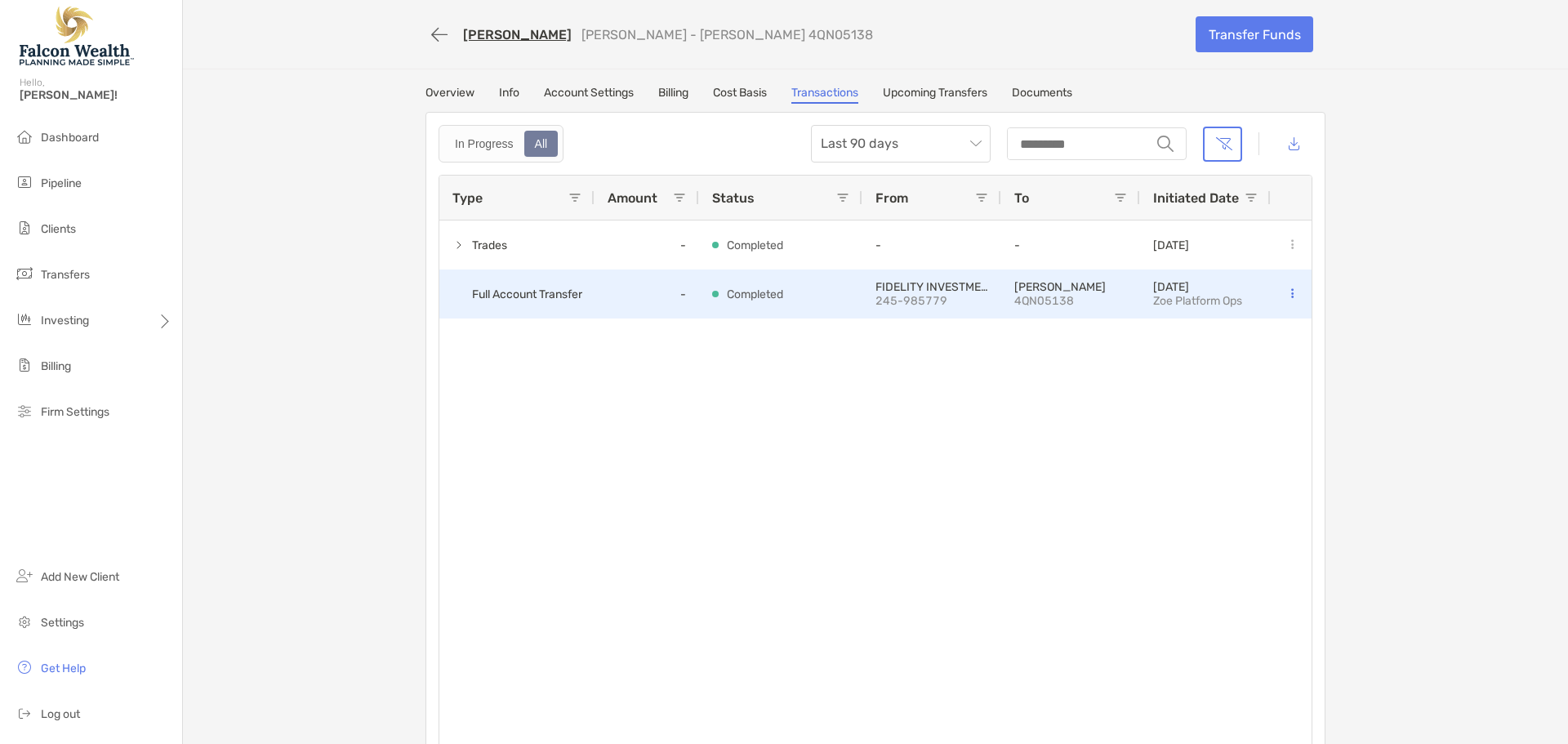
click at [926, 295] on p "245-985779" at bounding box center [931, 301] width 113 height 14
click at [534, 295] on span "Full Account Transfer" at bounding box center [527, 294] width 110 height 27
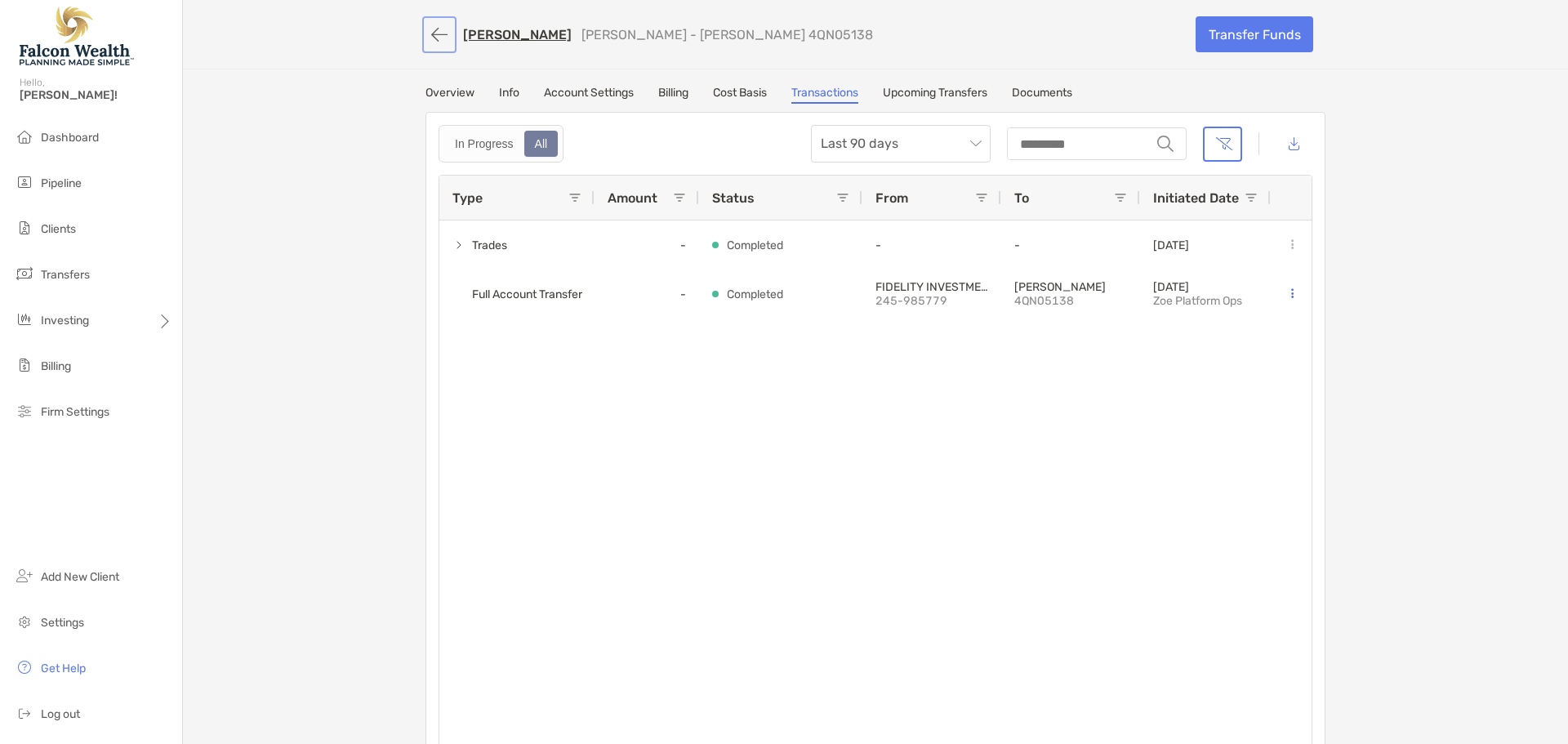
click at [441, 34] on button "button" at bounding box center [439, 34] width 27 height 30
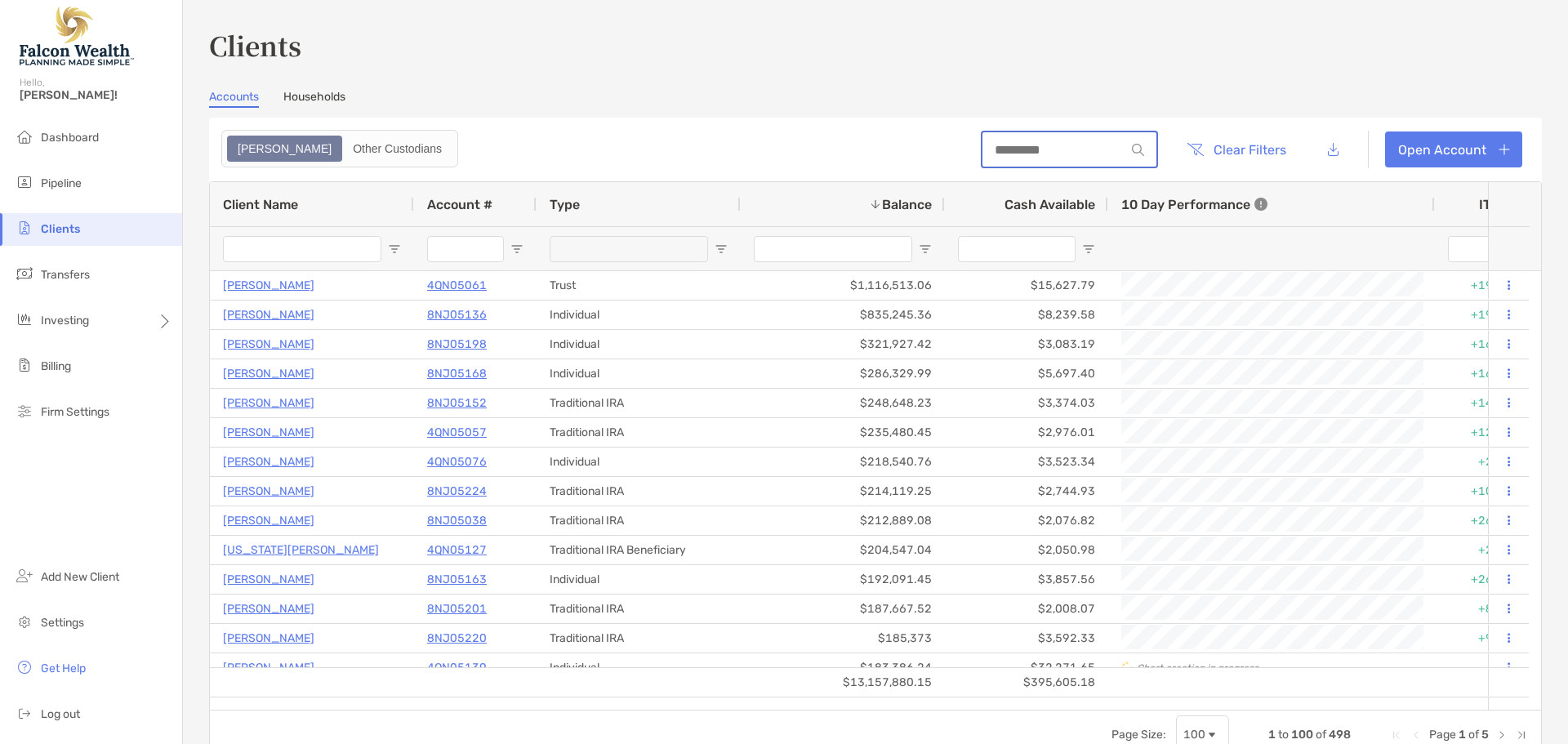
click at [999, 152] on input at bounding box center [1053, 149] width 143 height 14
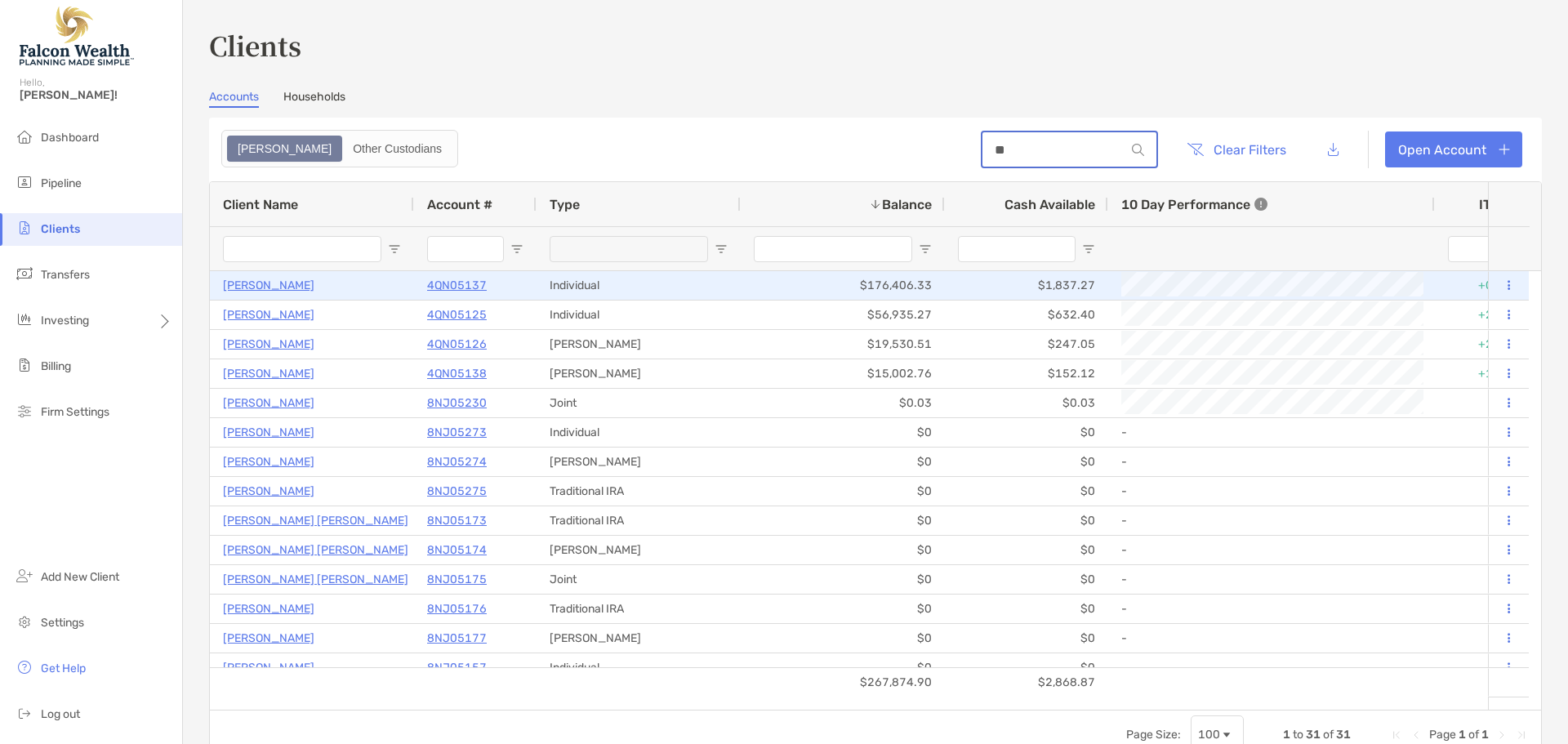
type input "**"
click at [274, 288] on p "[PERSON_NAME]" at bounding box center [268, 285] width 92 height 20
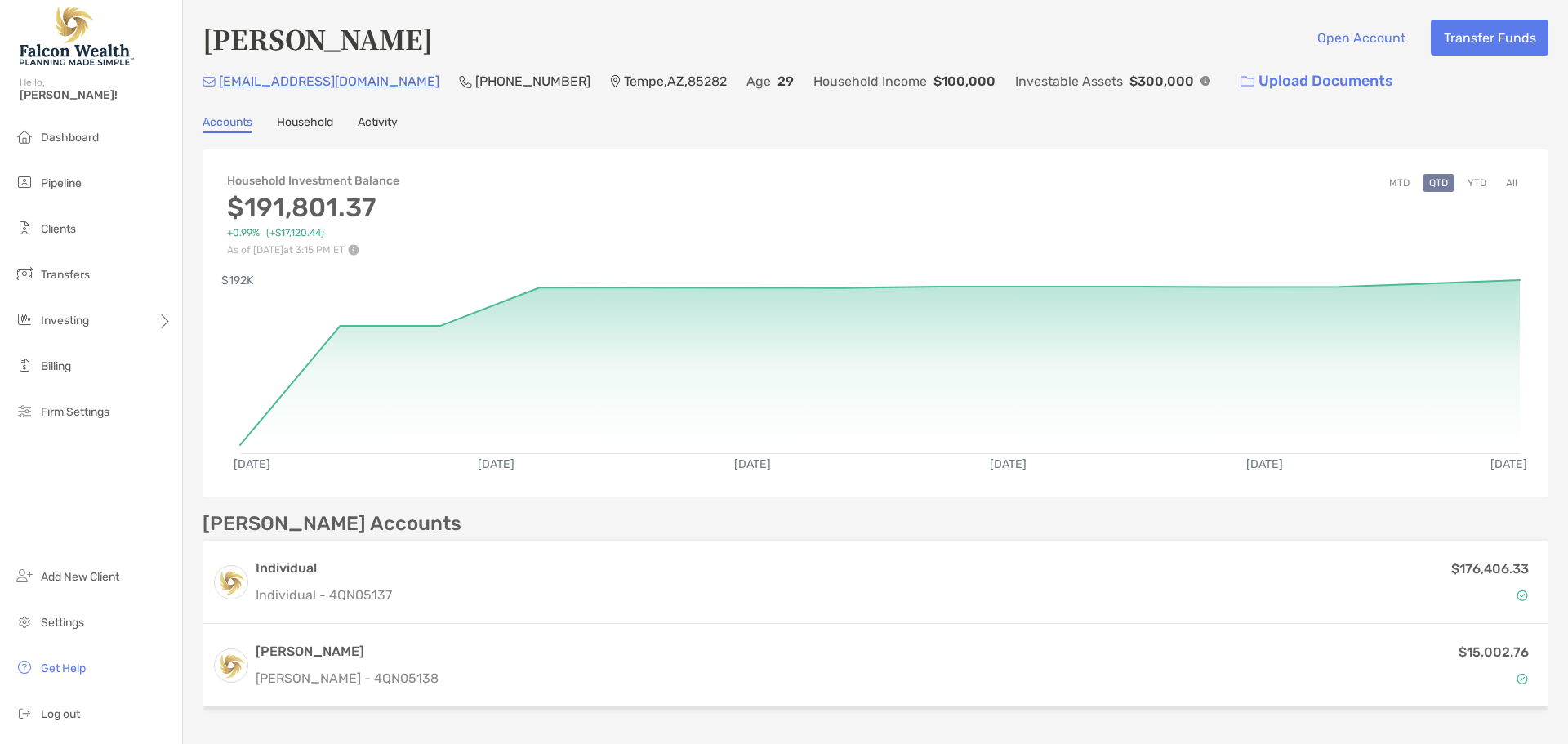
click at [1499, 176] on button "All" at bounding box center [1511, 183] width 25 height 18
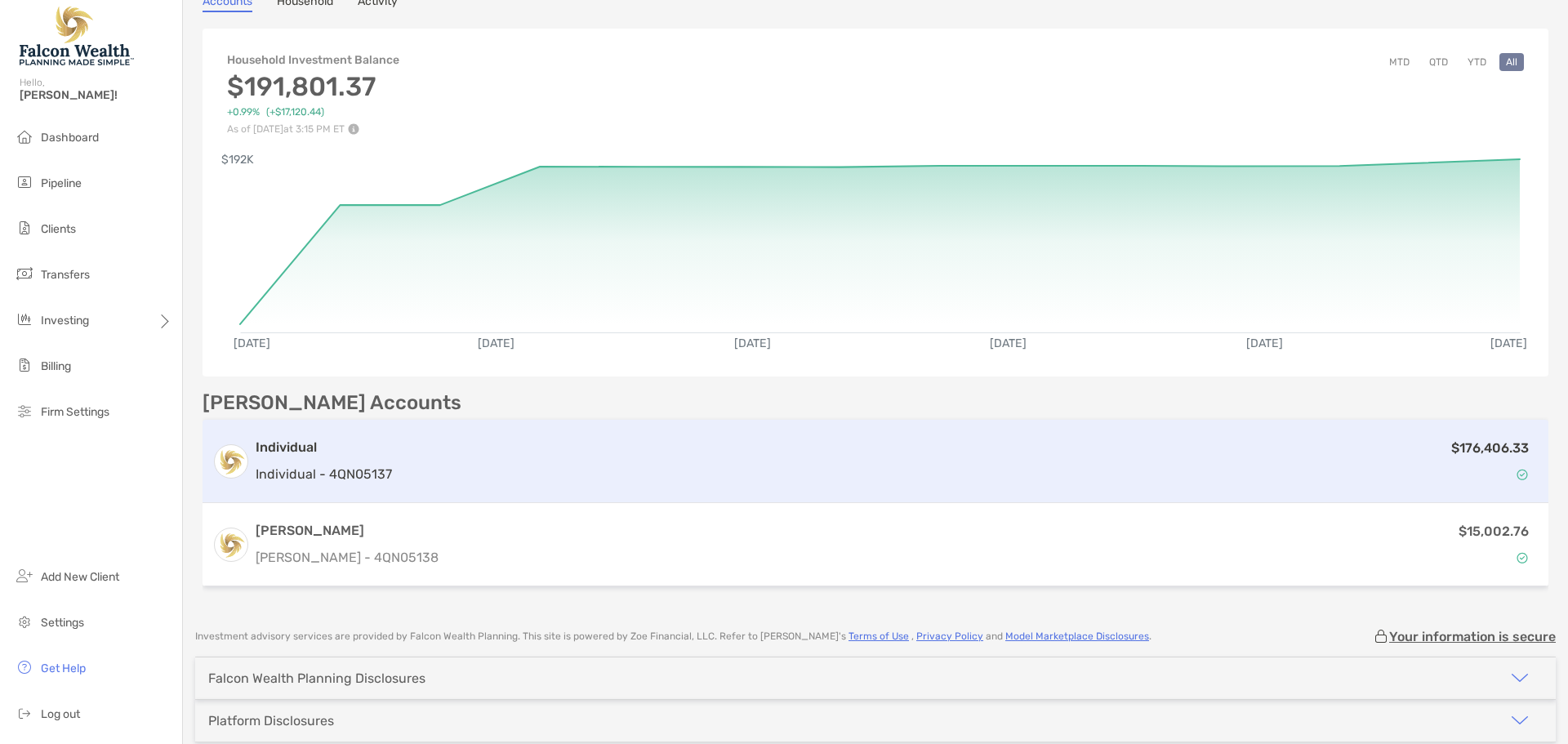
scroll to position [196, 0]
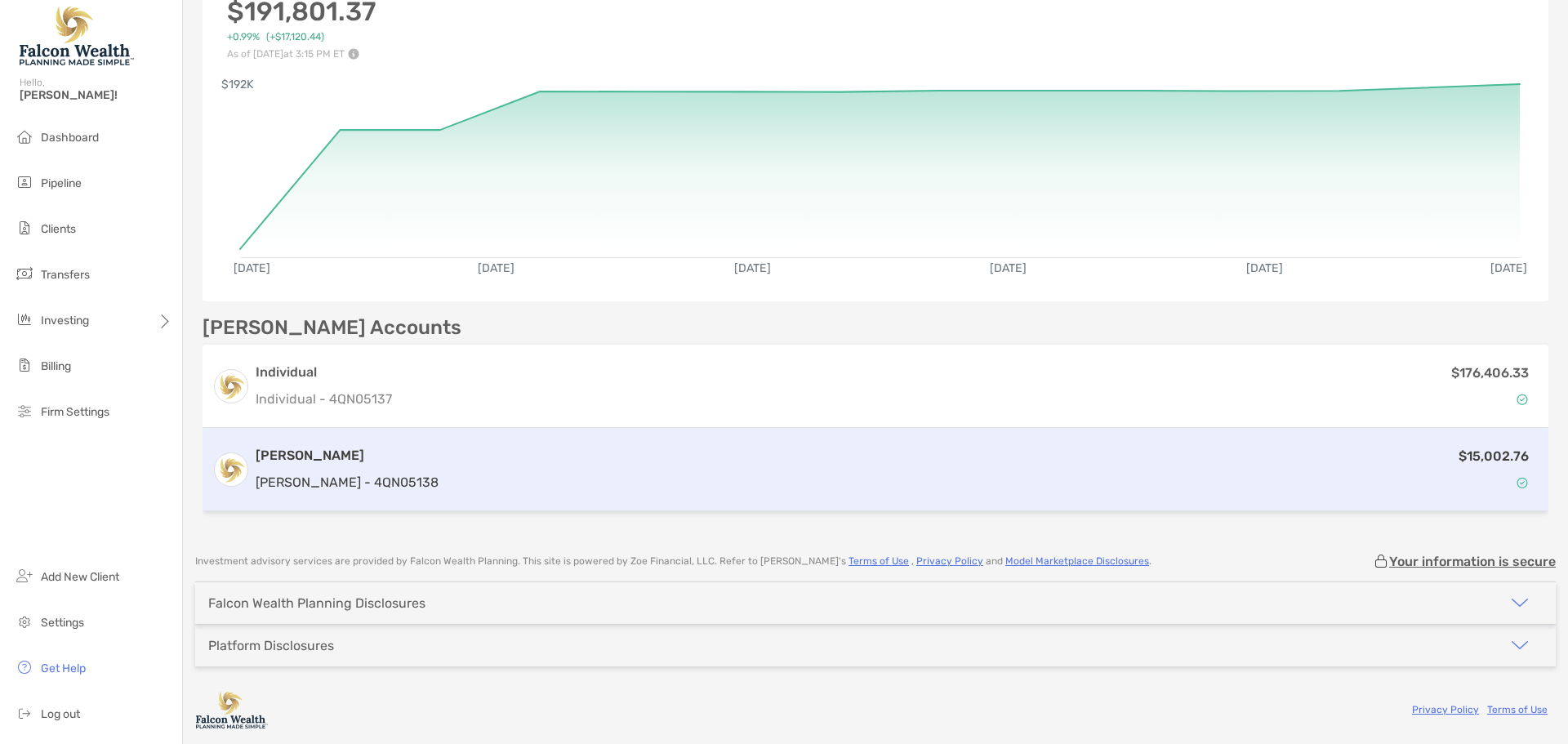
click at [1458, 457] on p "$15,002.76" at bounding box center [1493, 456] width 71 height 20
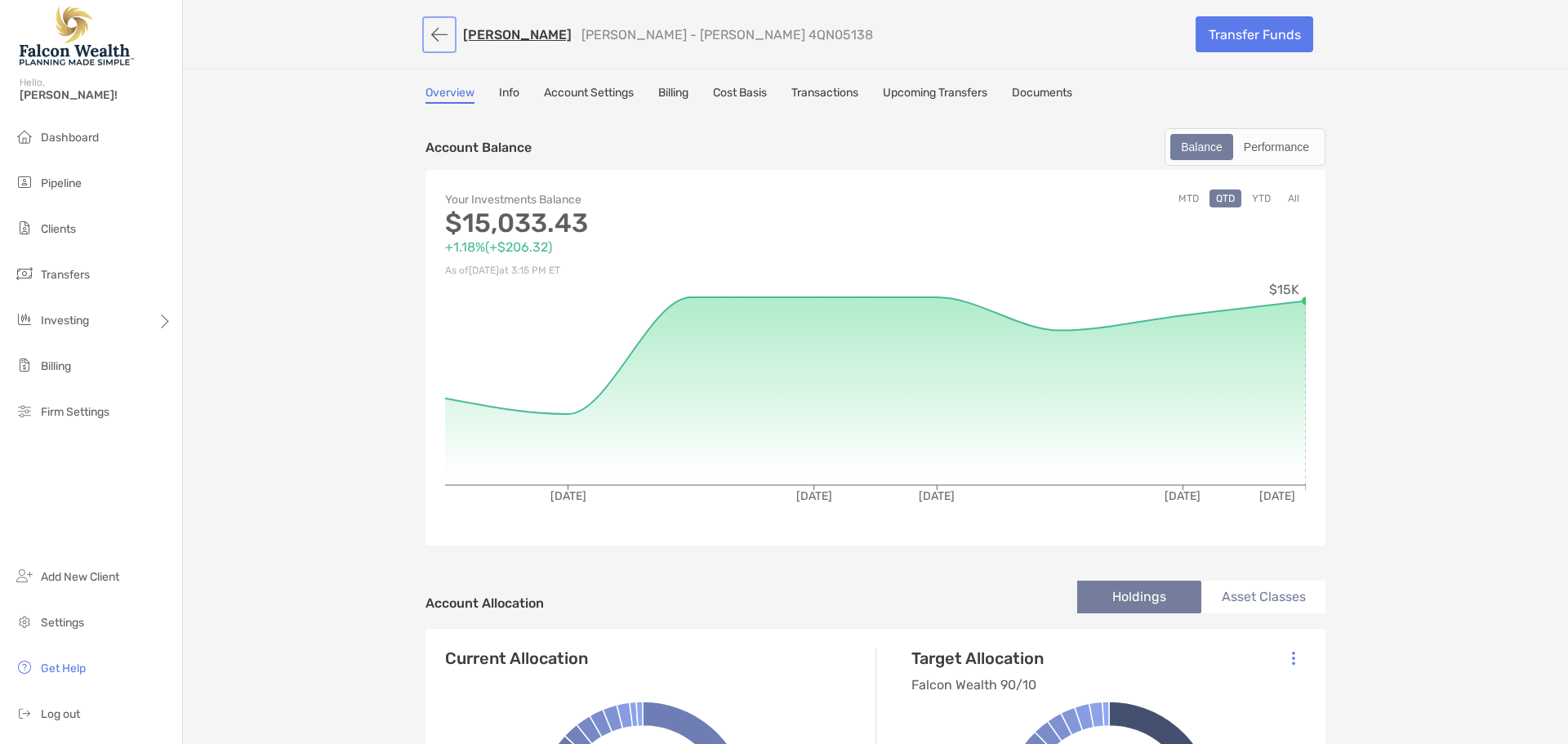
click at [426, 29] on button "button" at bounding box center [439, 34] width 27 height 30
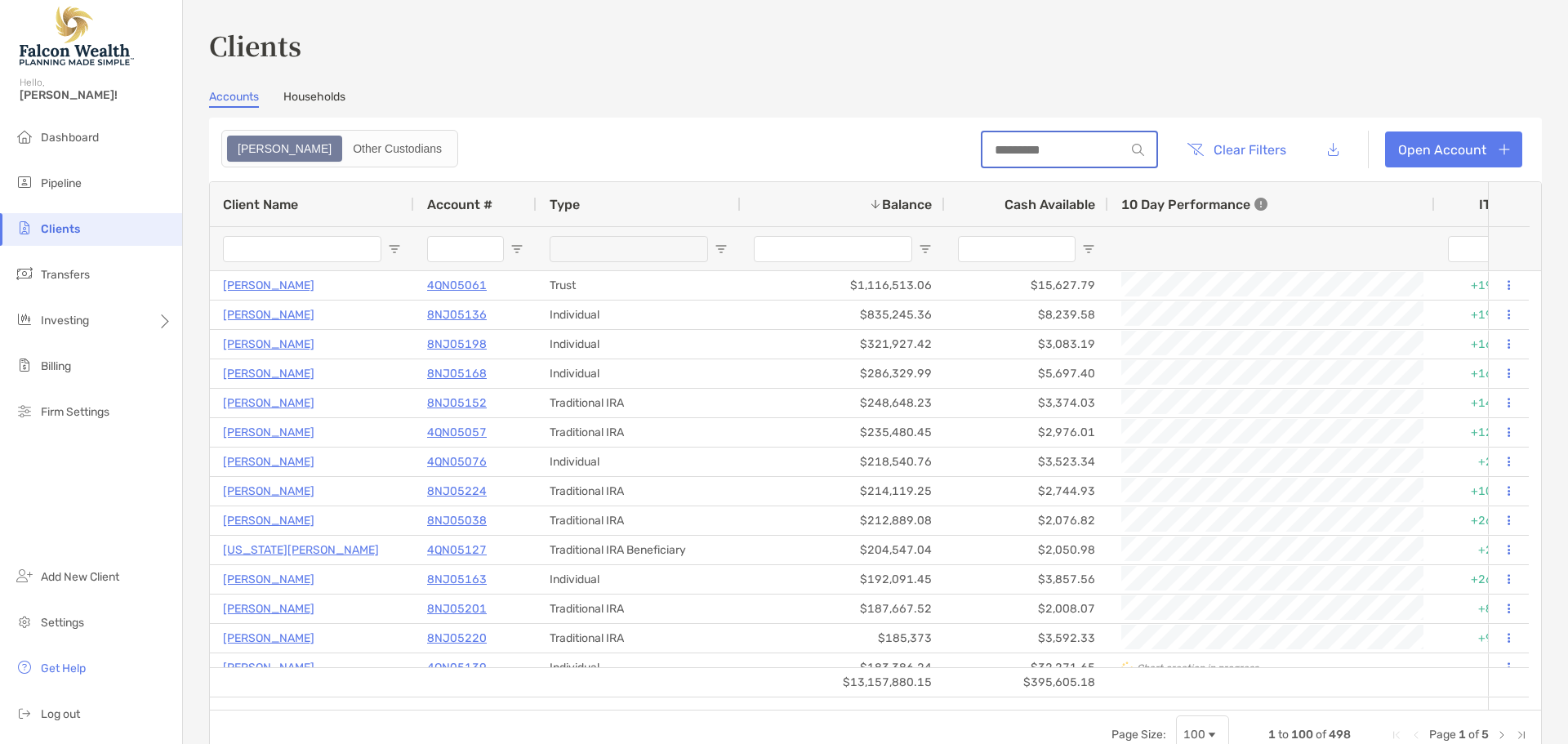
click at [1033, 149] on input at bounding box center [1053, 149] width 143 height 14
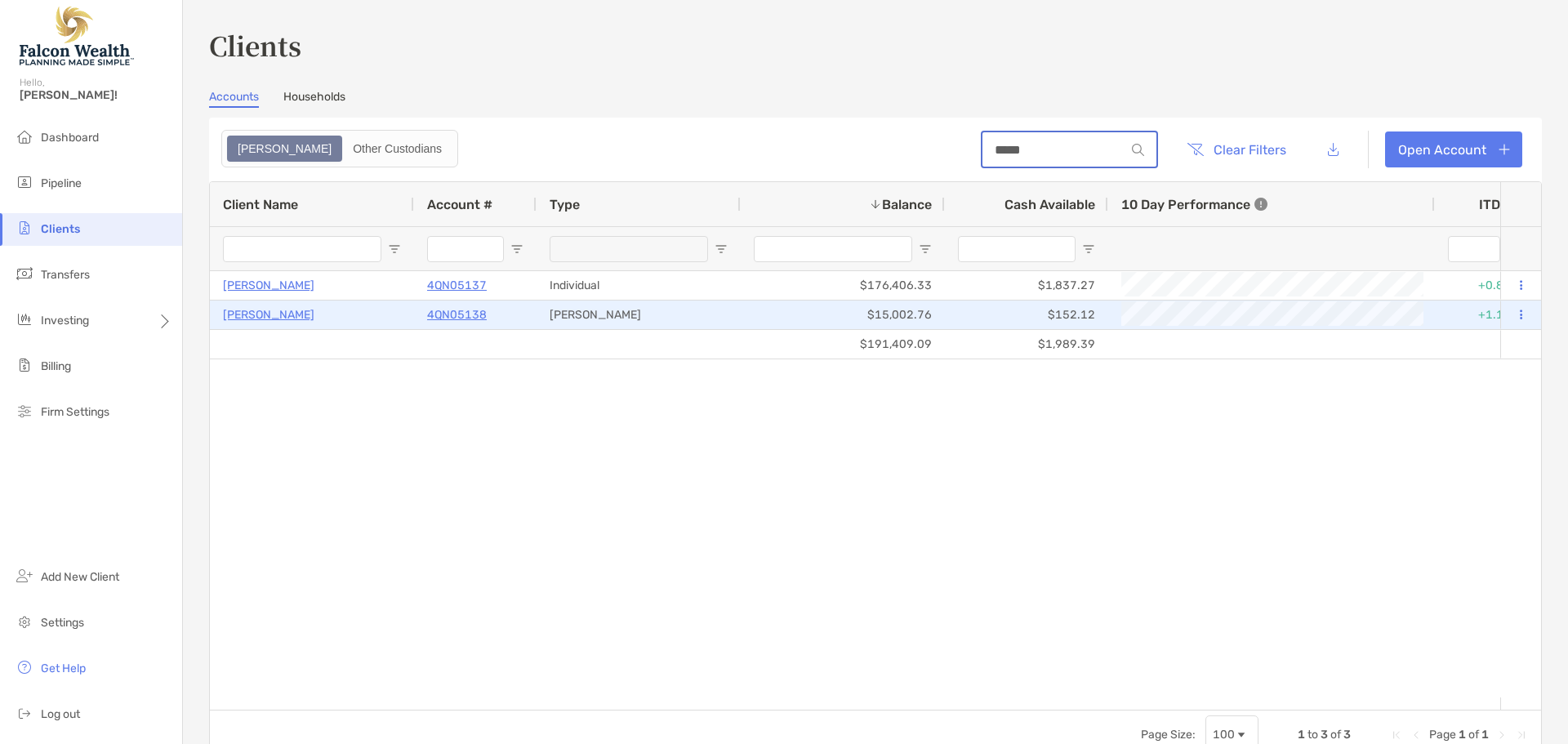
type input "*****"
click at [1513, 312] on button at bounding box center [1520, 315] width 15 height 16
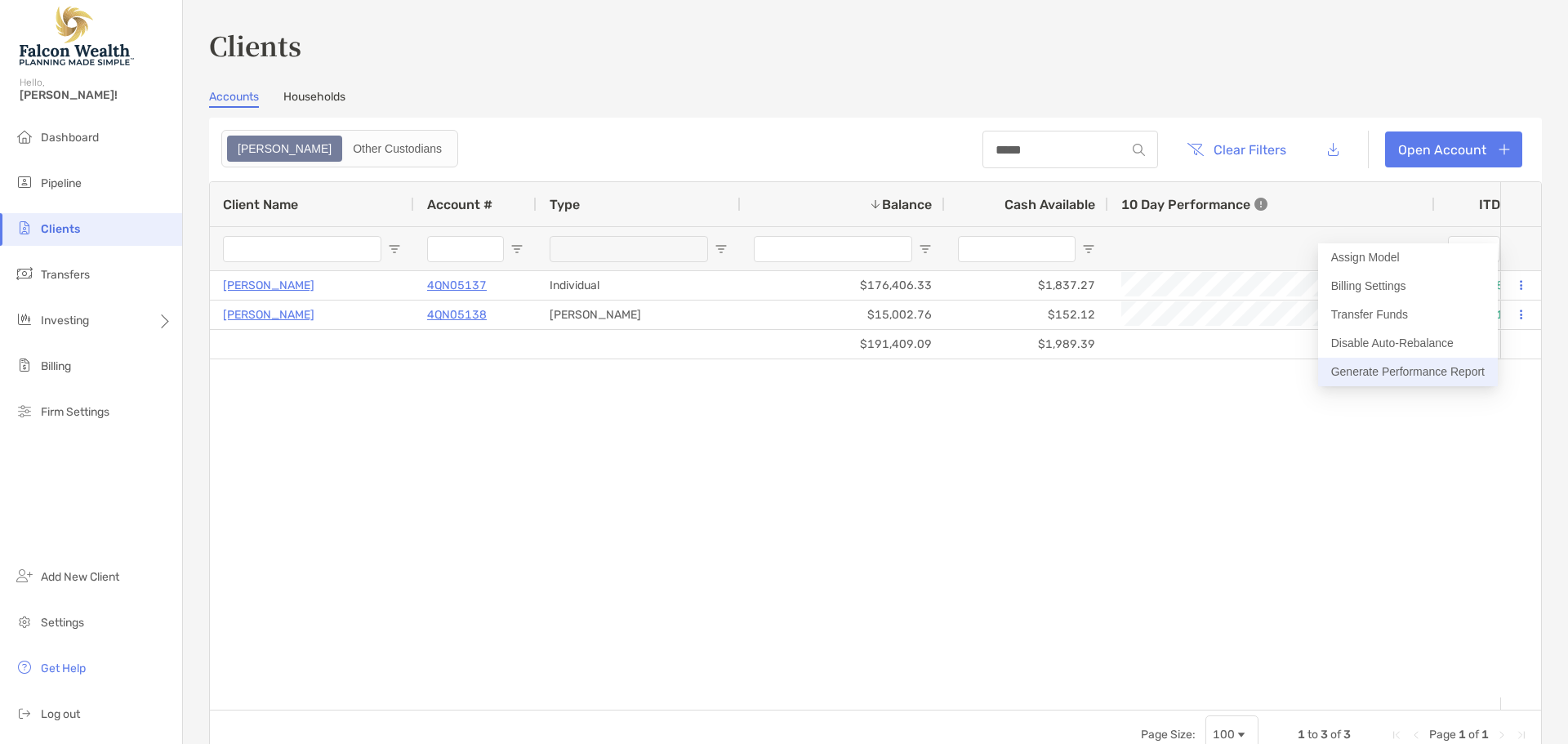
click at [1397, 367] on button "Generate Performance Report" at bounding box center [1408, 371] width 180 height 28
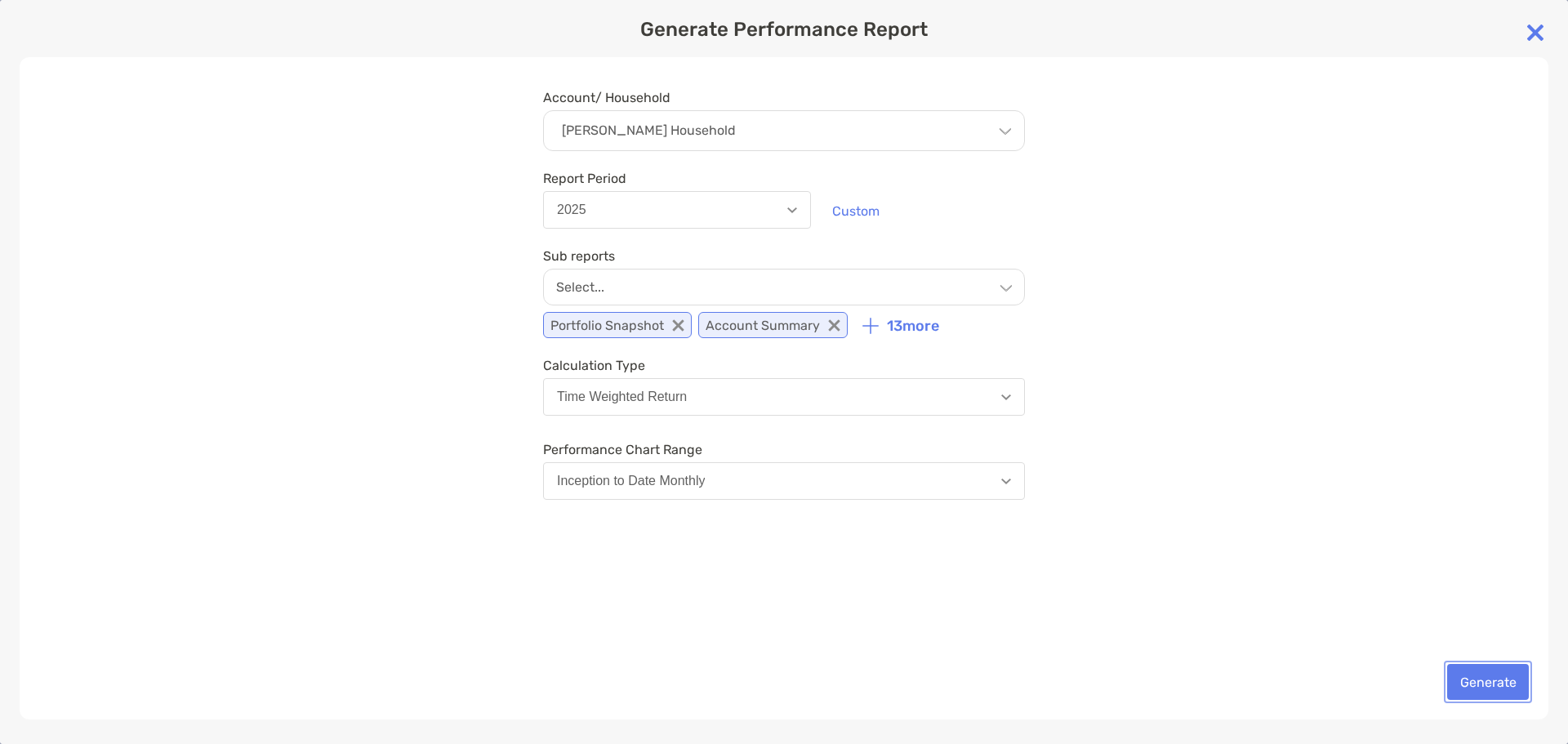
click at [1463, 672] on button "Generate" at bounding box center [1487, 682] width 82 height 36
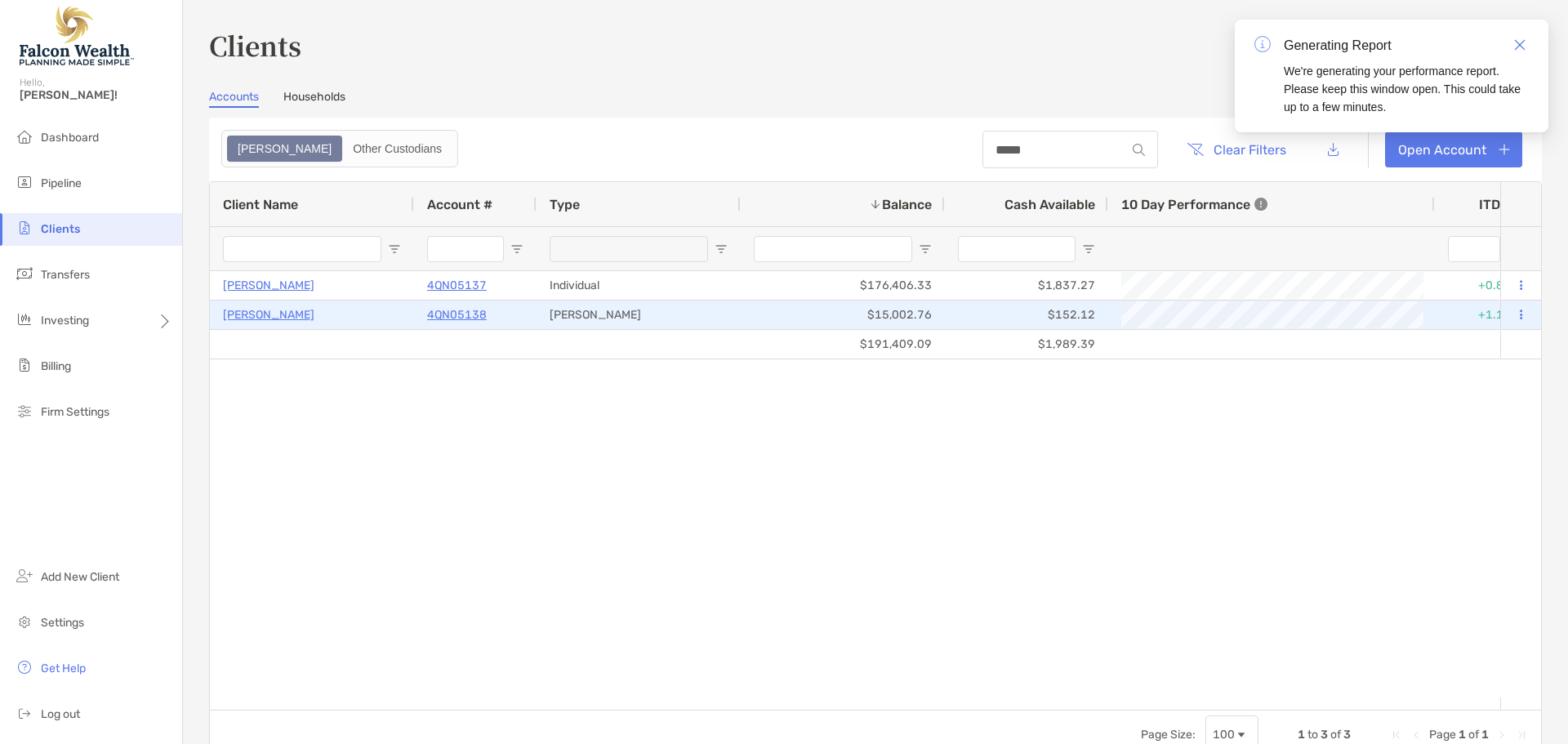
click at [462, 313] on p "4QN05138" at bounding box center [456, 315] width 60 height 20
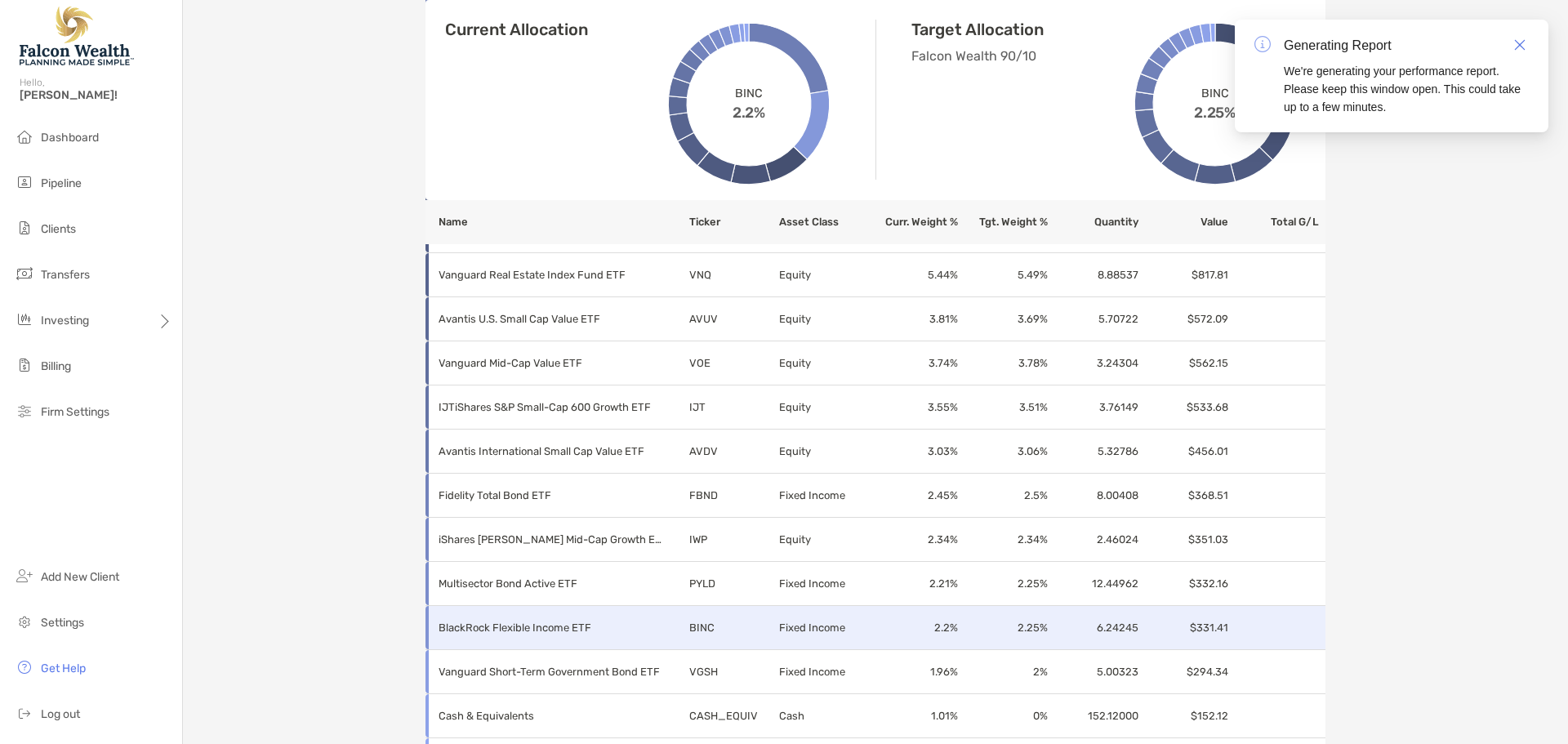
scroll to position [572, 0]
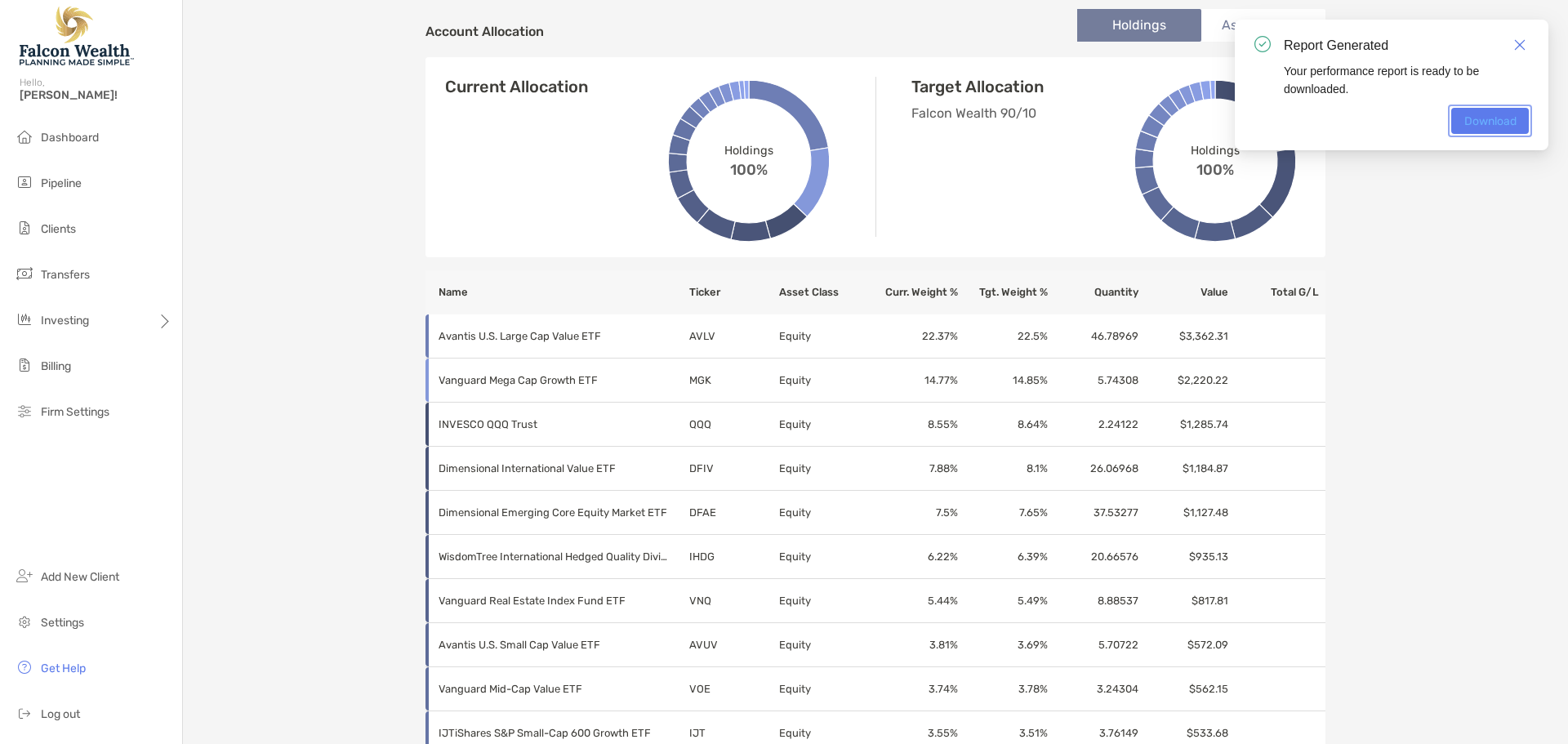
click at [1508, 125] on link "Download" at bounding box center [1489, 121] width 78 height 27
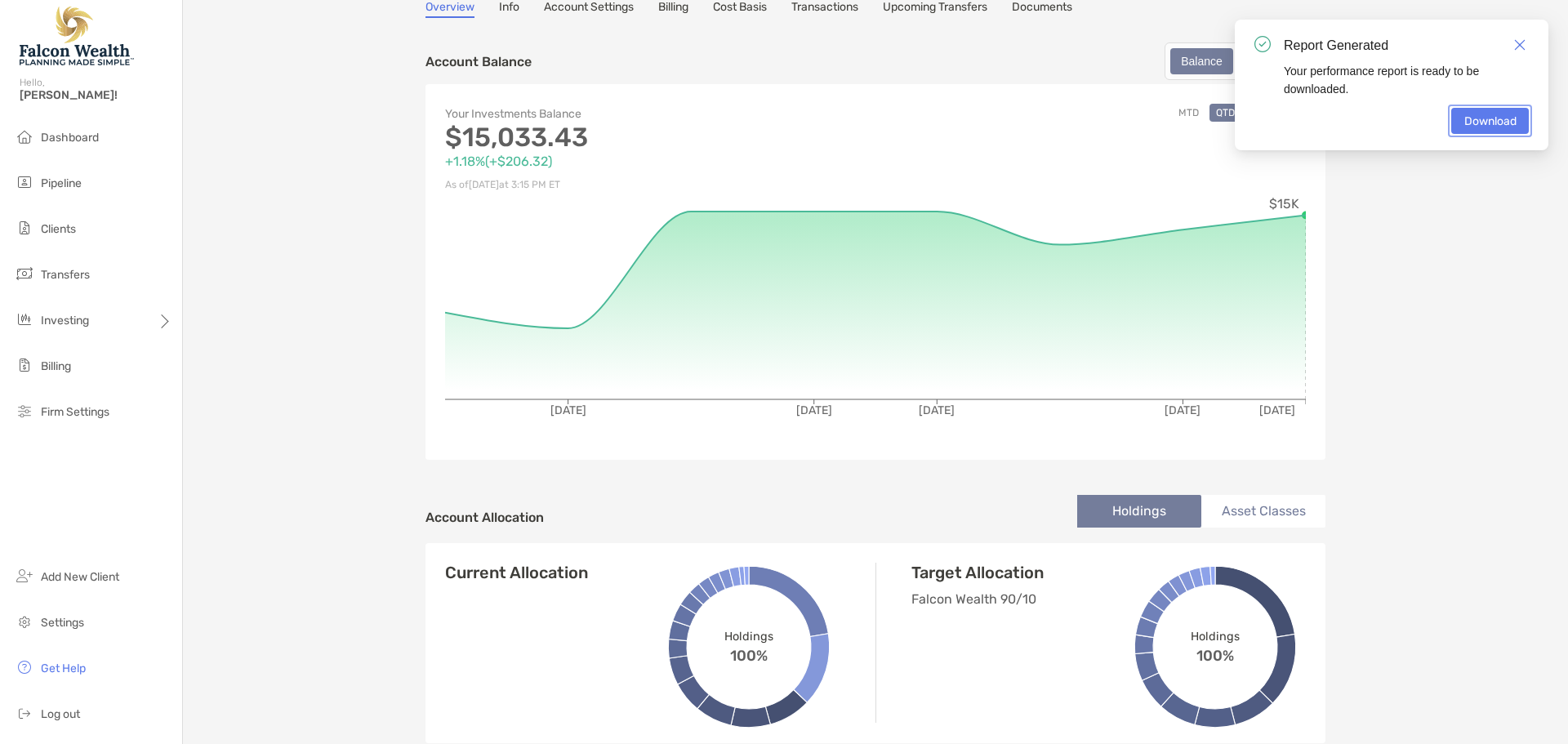
scroll to position [0, 0]
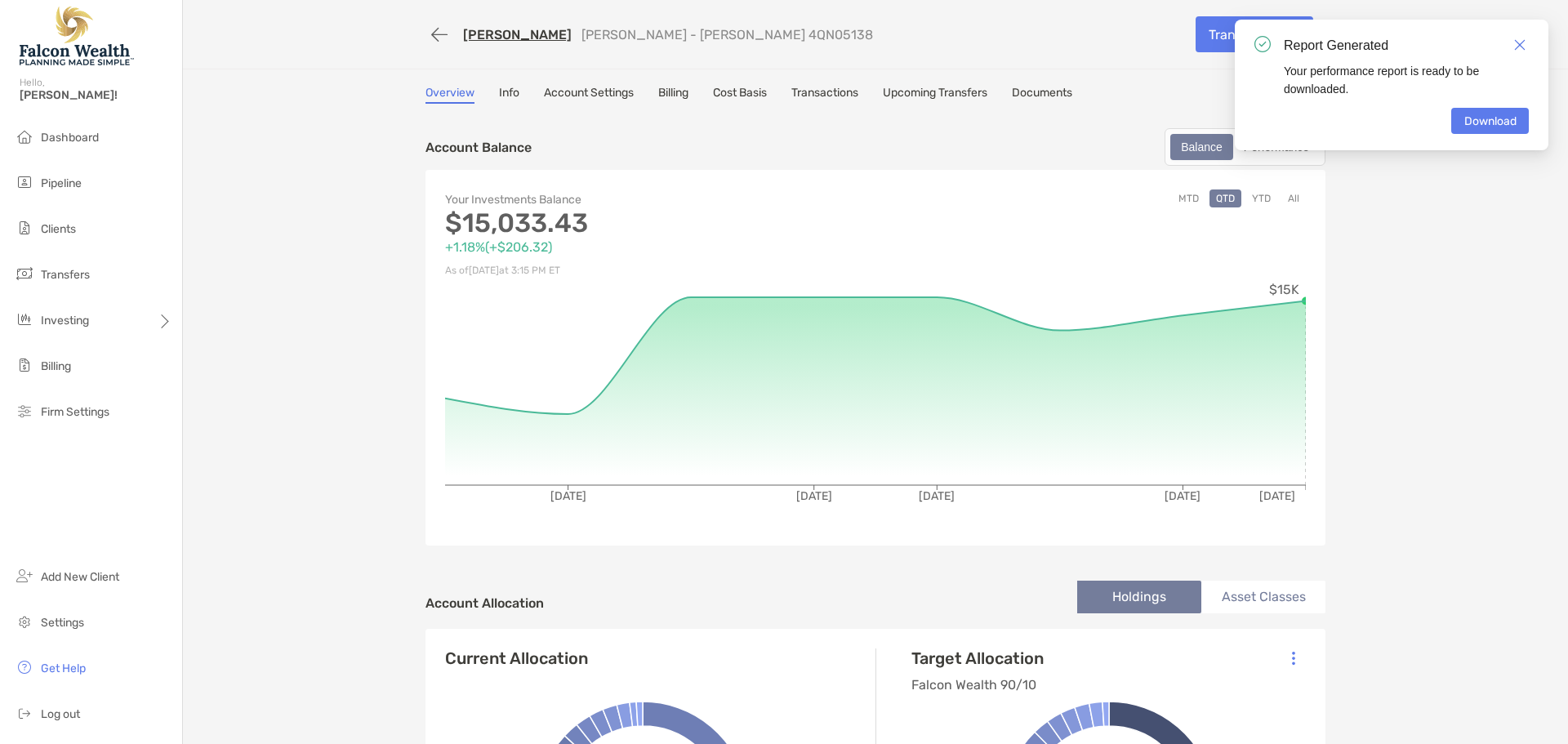
click at [471, 30] on link "[PERSON_NAME]" at bounding box center [517, 34] width 109 height 16
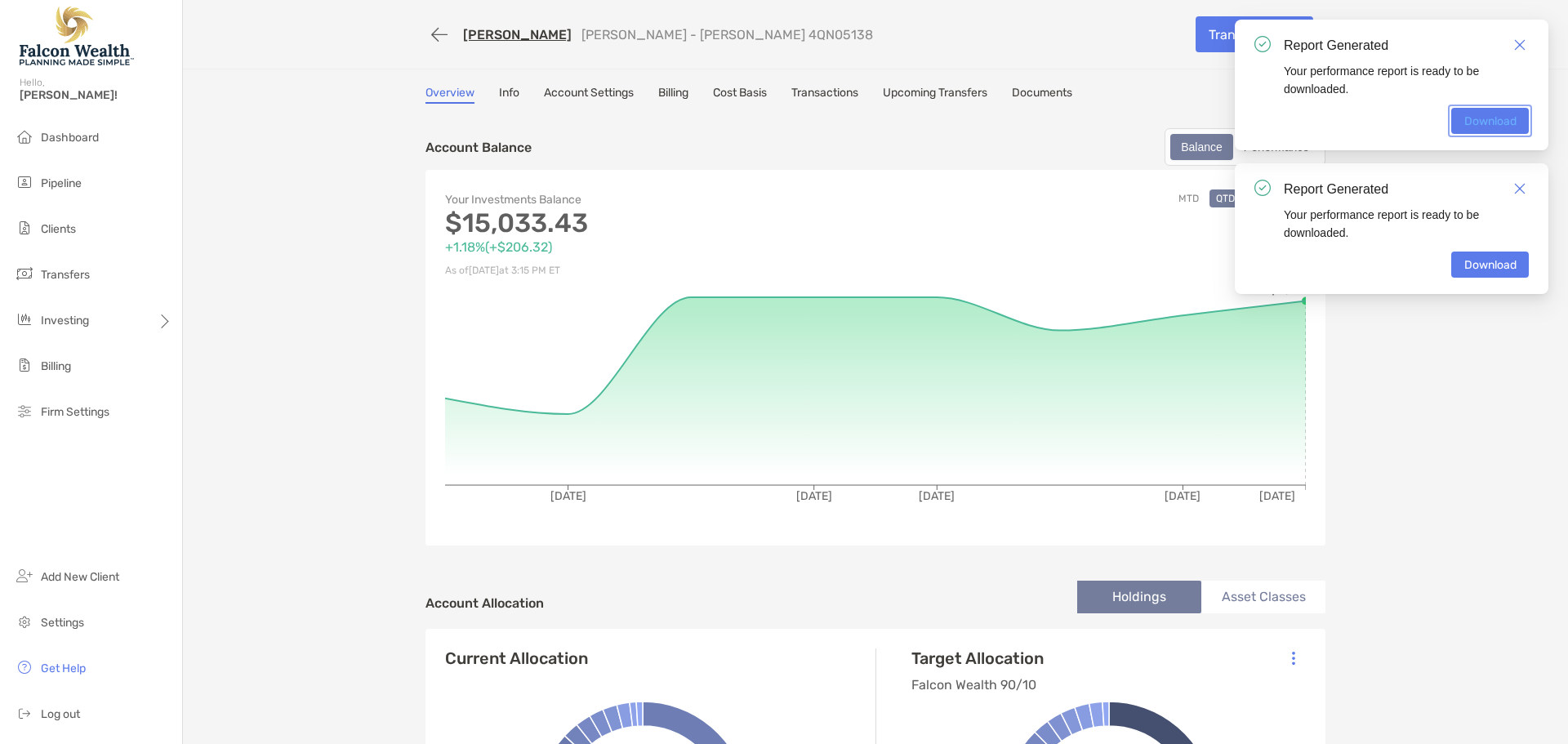
click at [1515, 125] on link "Download" at bounding box center [1489, 121] width 78 height 27
